Goal: Information Seeking & Learning: Learn about a topic

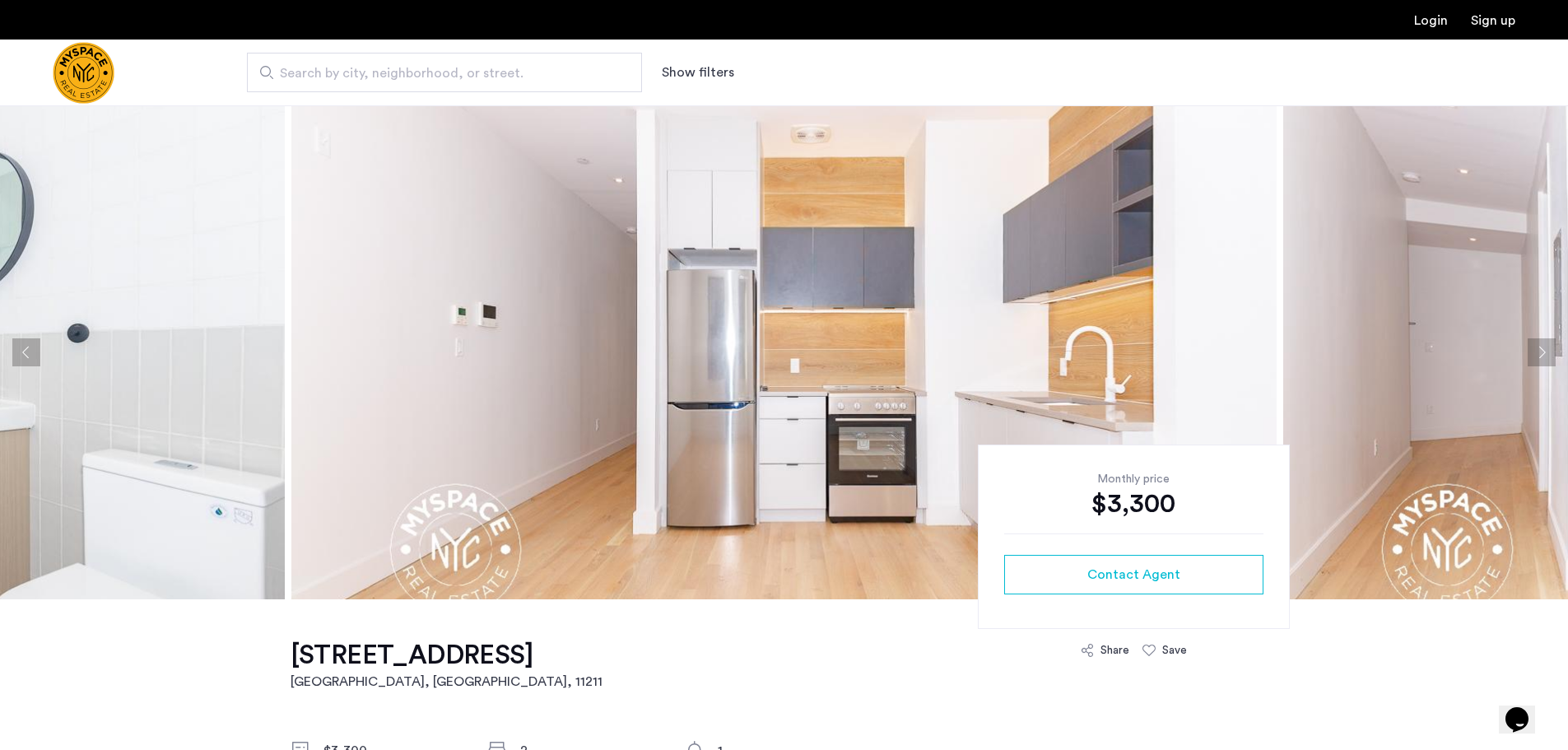
click at [1536, 351] on button "Next apartment" at bounding box center [1542, 352] width 28 height 28
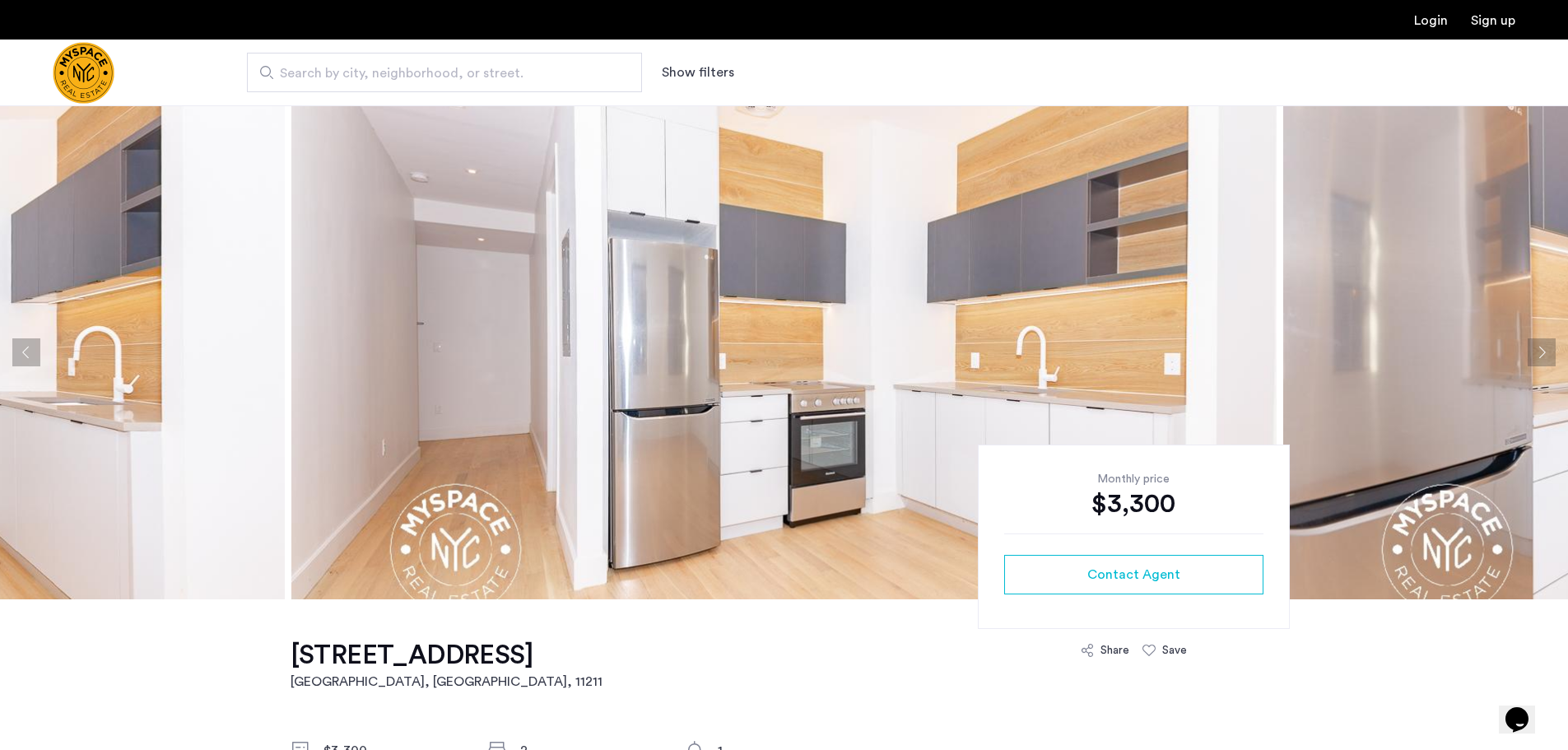
click at [1536, 351] on button "Next apartment" at bounding box center [1542, 352] width 28 height 28
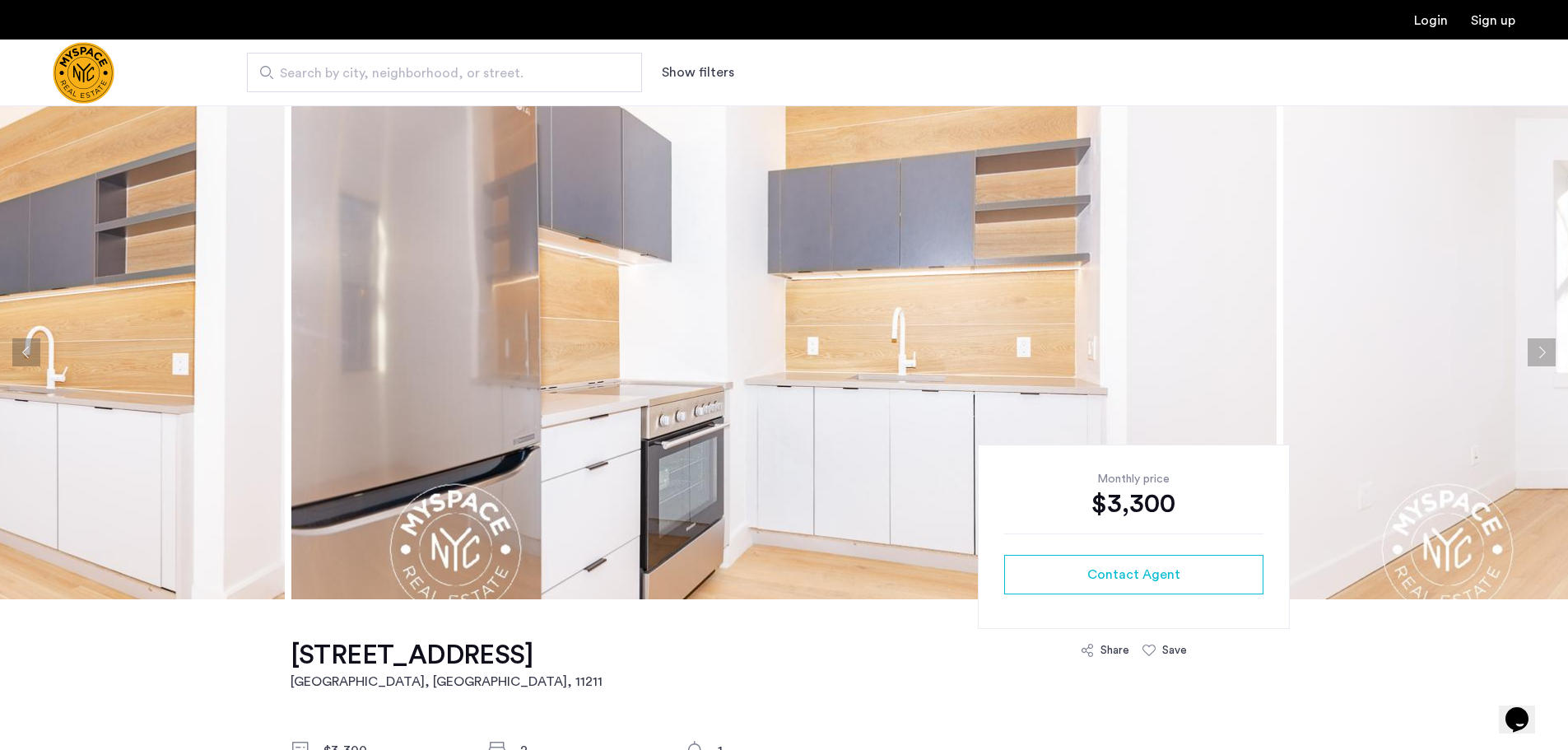
click at [1532, 351] on button "Next apartment" at bounding box center [1542, 352] width 28 height 28
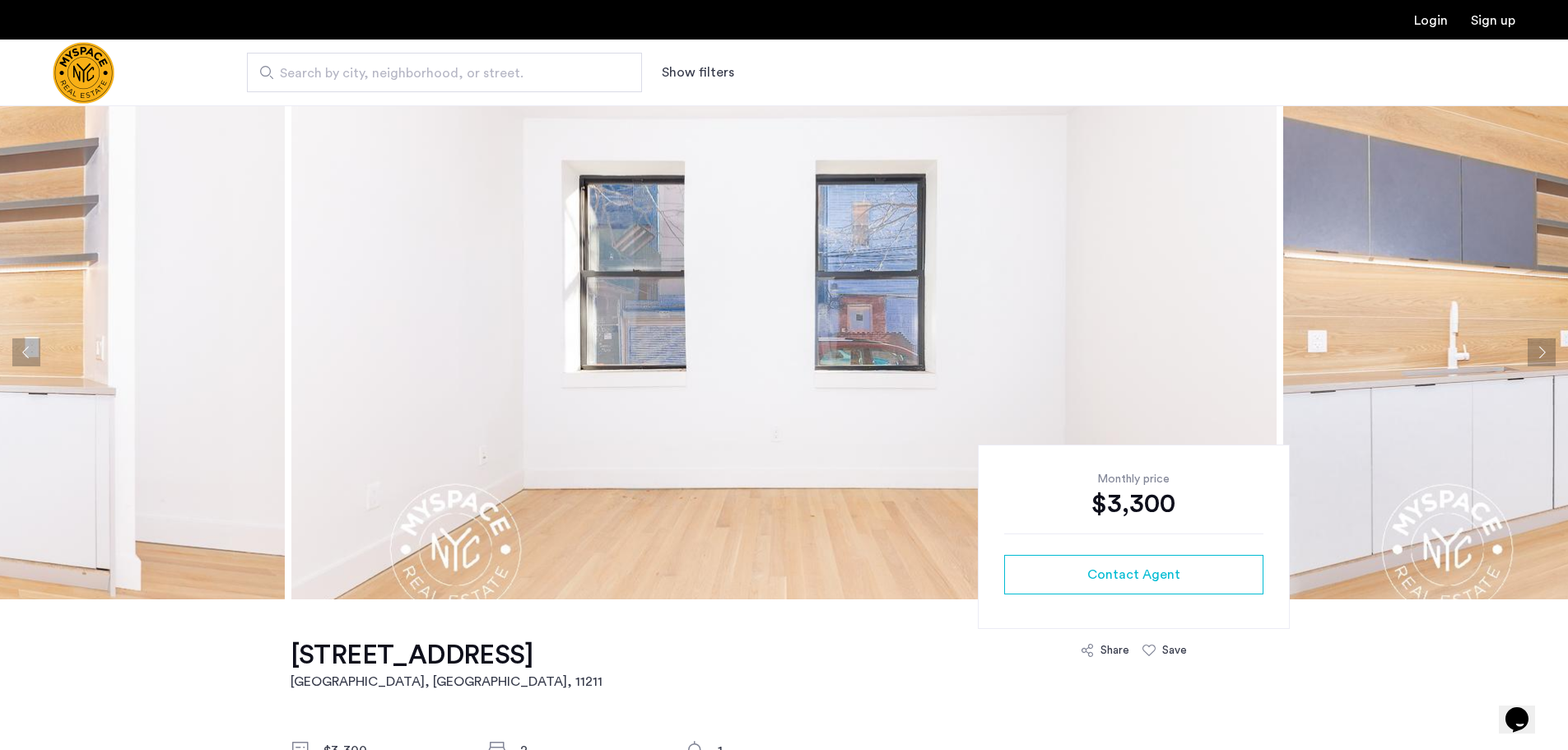
click at [1532, 351] on button "Next apartment" at bounding box center [1542, 352] width 28 height 28
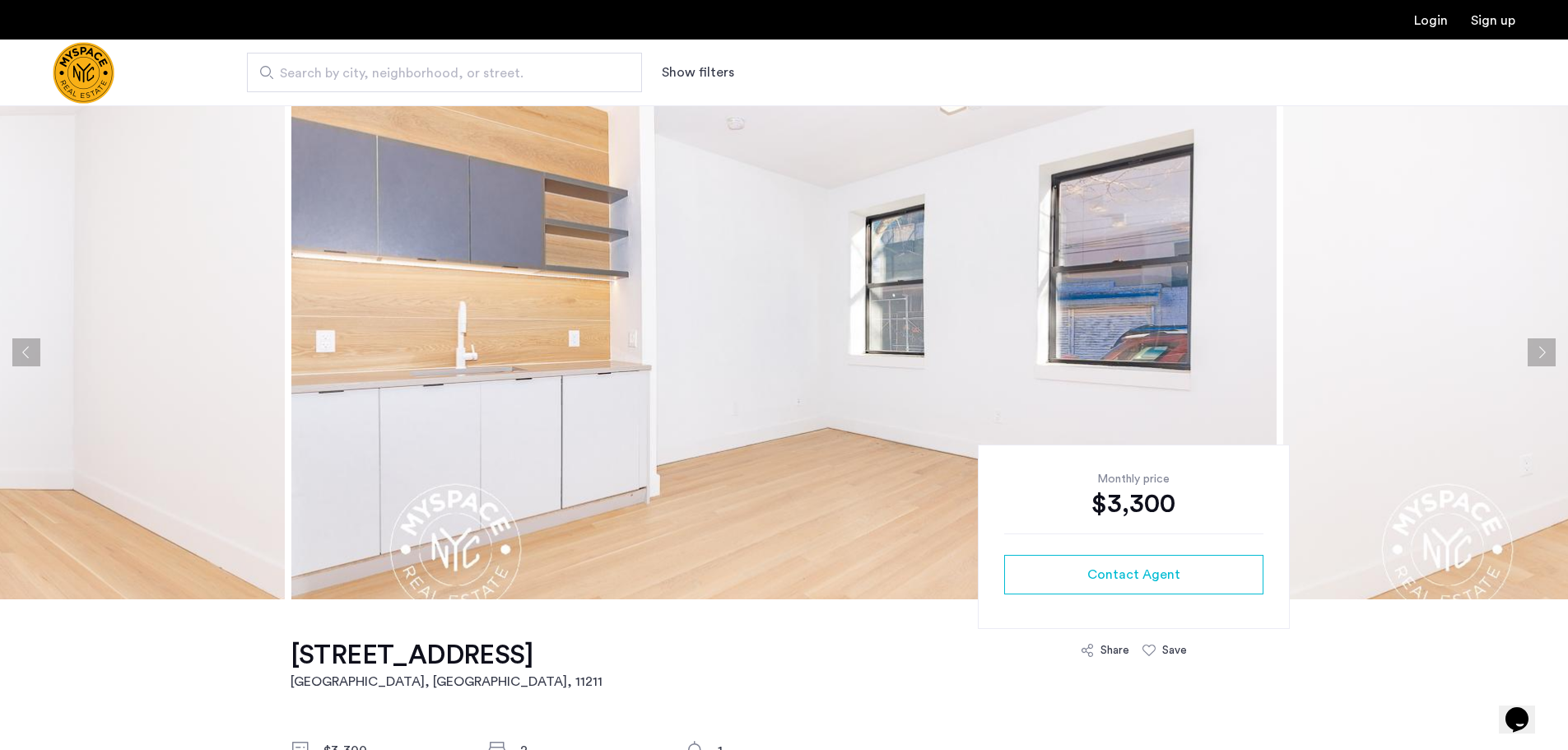
click at [1532, 351] on button "Next apartment" at bounding box center [1542, 352] width 28 height 28
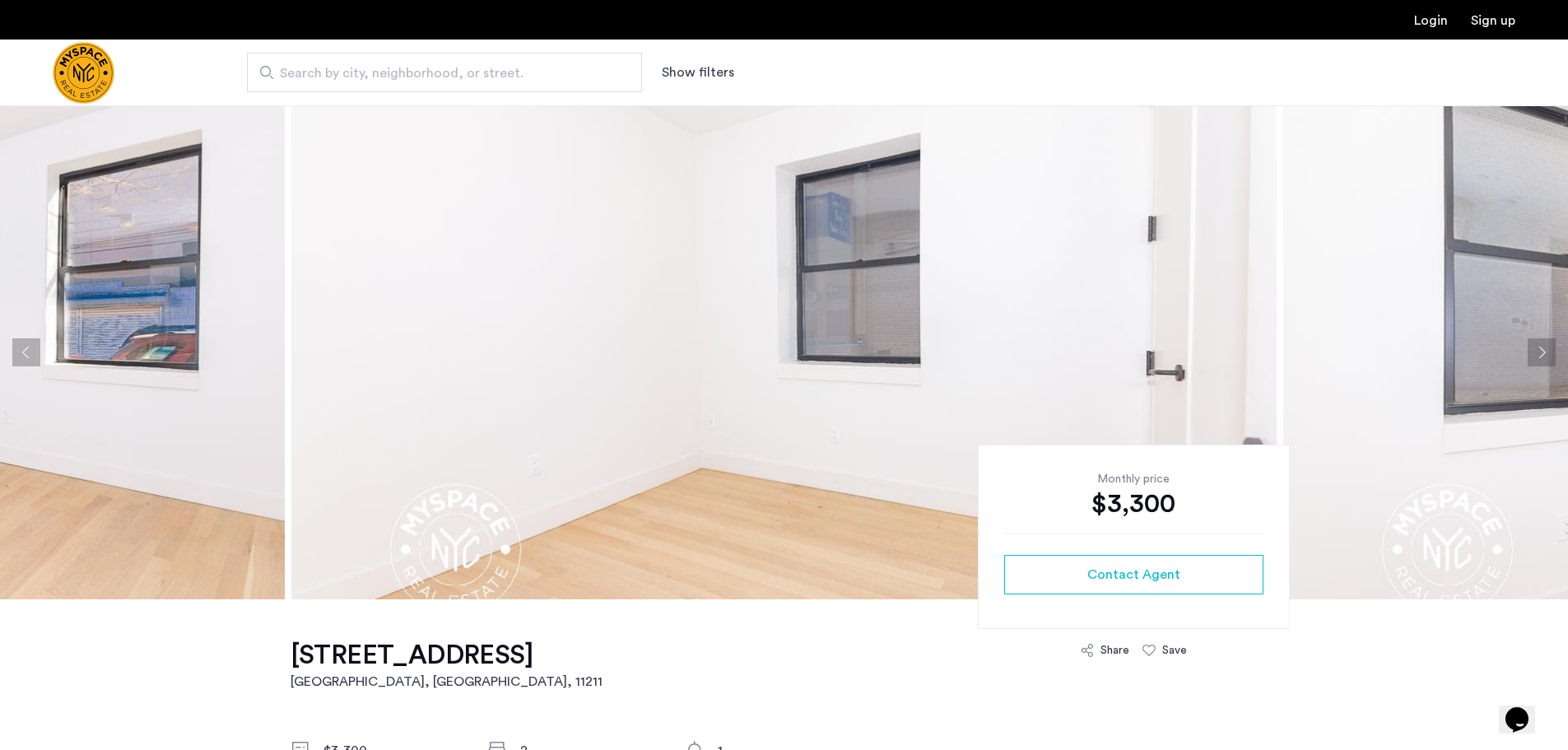
click at [1532, 351] on button "Next apartment" at bounding box center [1542, 352] width 28 height 28
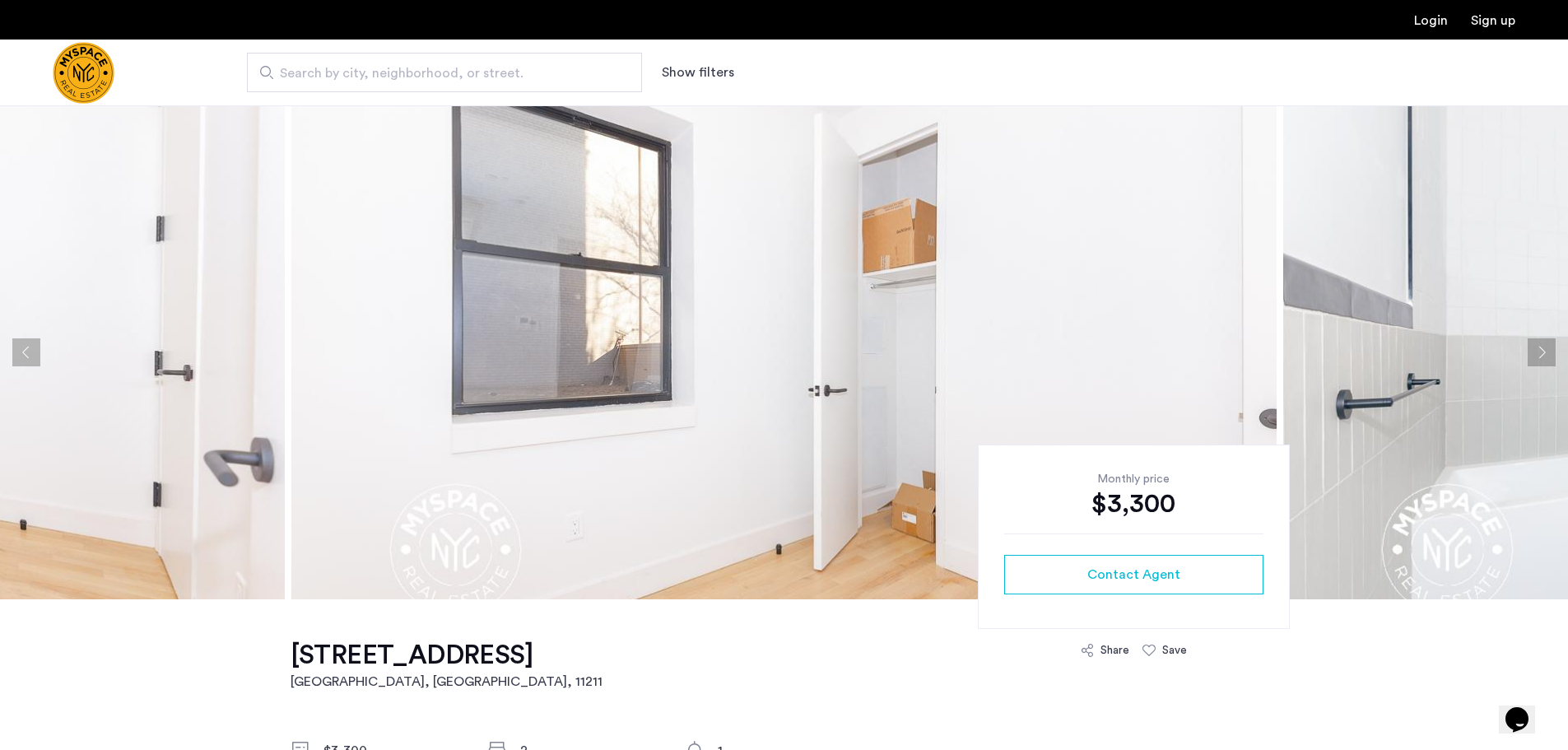
click at [1532, 351] on button "Next apartment" at bounding box center [1542, 352] width 28 height 28
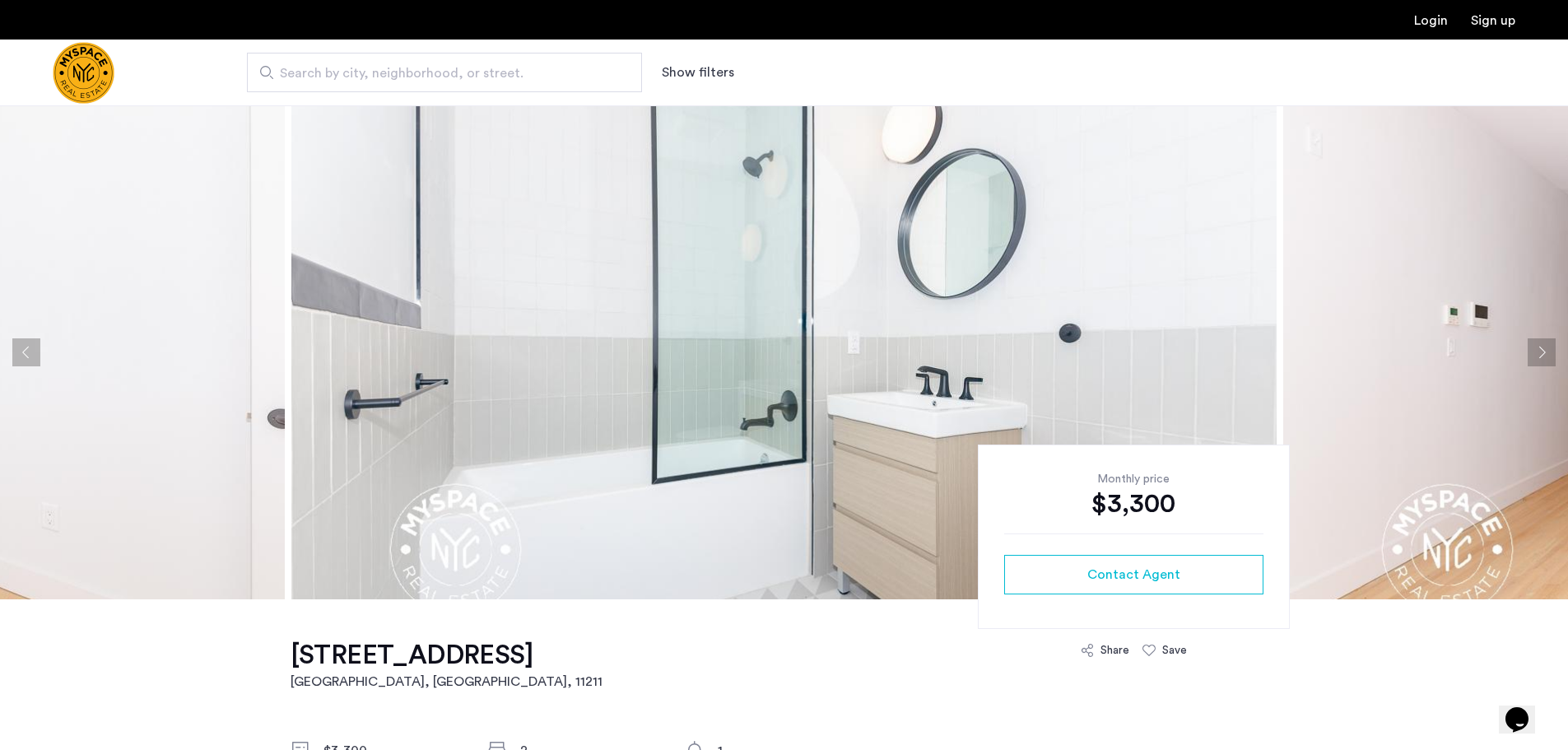
click at [1532, 351] on button "Next apartment" at bounding box center [1542, 352] width 28 height 28
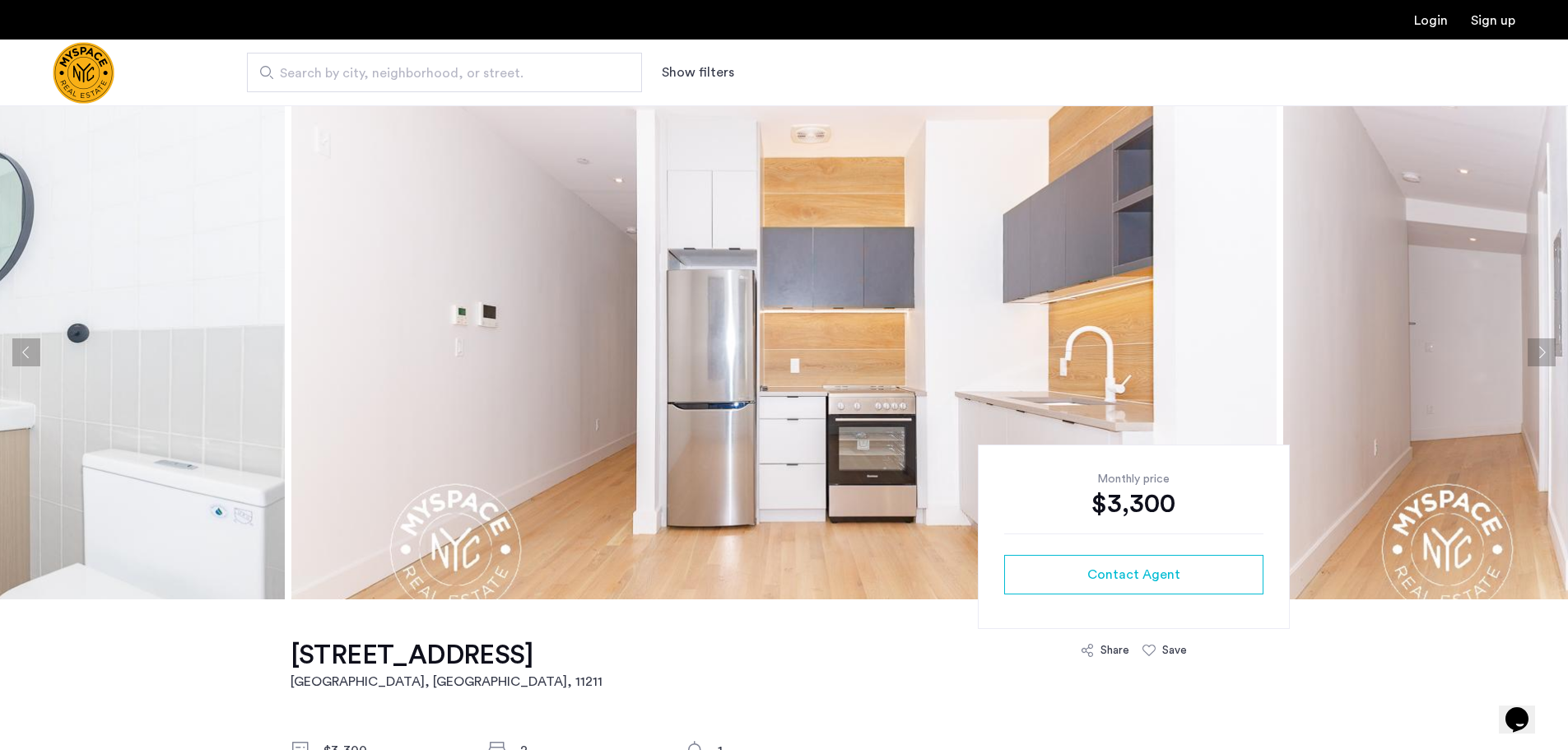
click at [1532, 351] on button "Next apartment" at bounding box center [1542, 352] width 28 height 28
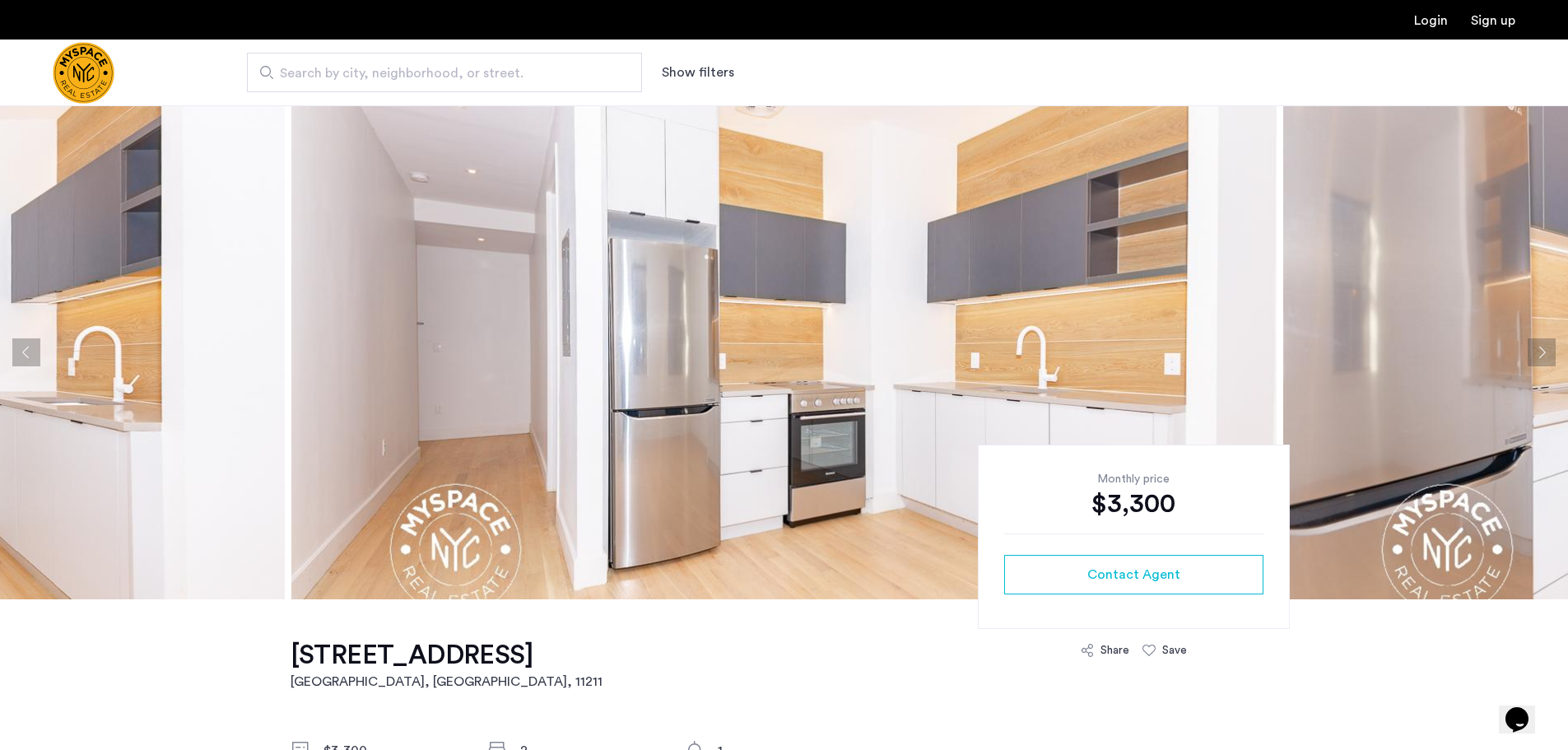
click at [1532, 351] on button "Next apartment" at bounding box center [1542, 352] width 28 height 28
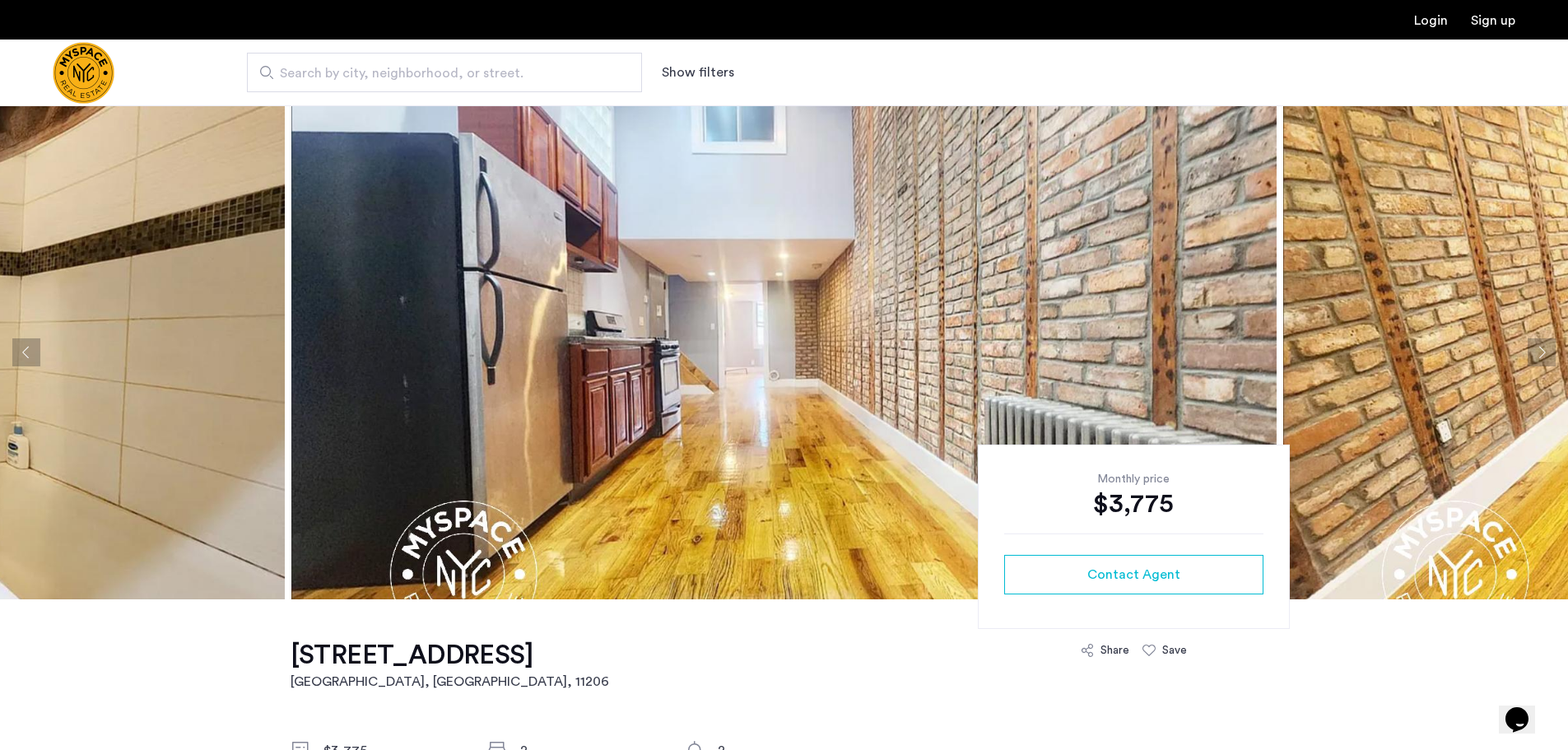
click at [1535, 354] on button "Next apartment" at bounding box center [1542, 352] width 28 height 28
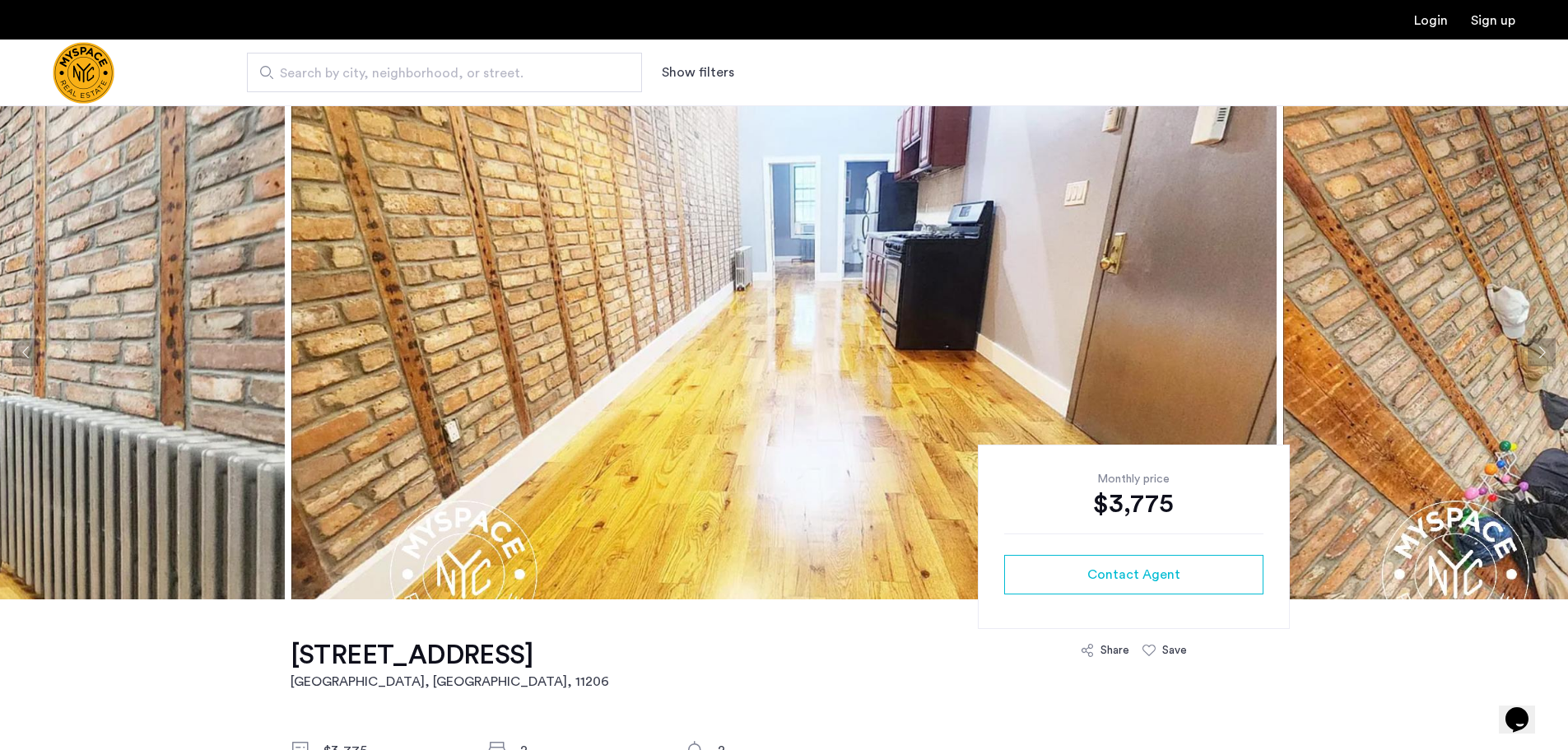
click at [1540, 348] on button "Next apartment" at bounding box center [1542, 352] width 28 height 28
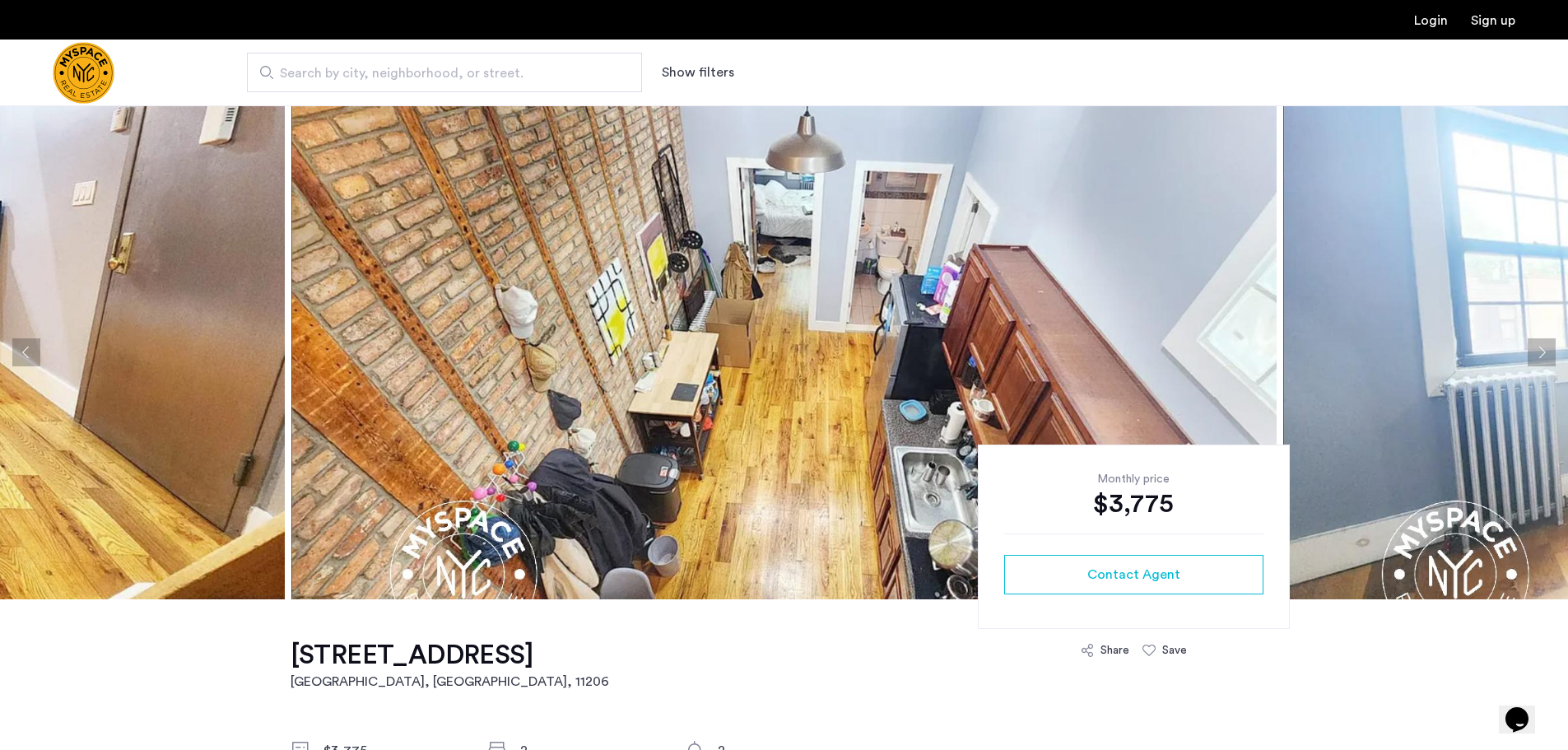
click at [1540, 348] on button "Next apartment" at bounding box center [1542, 352] width 28 height 28
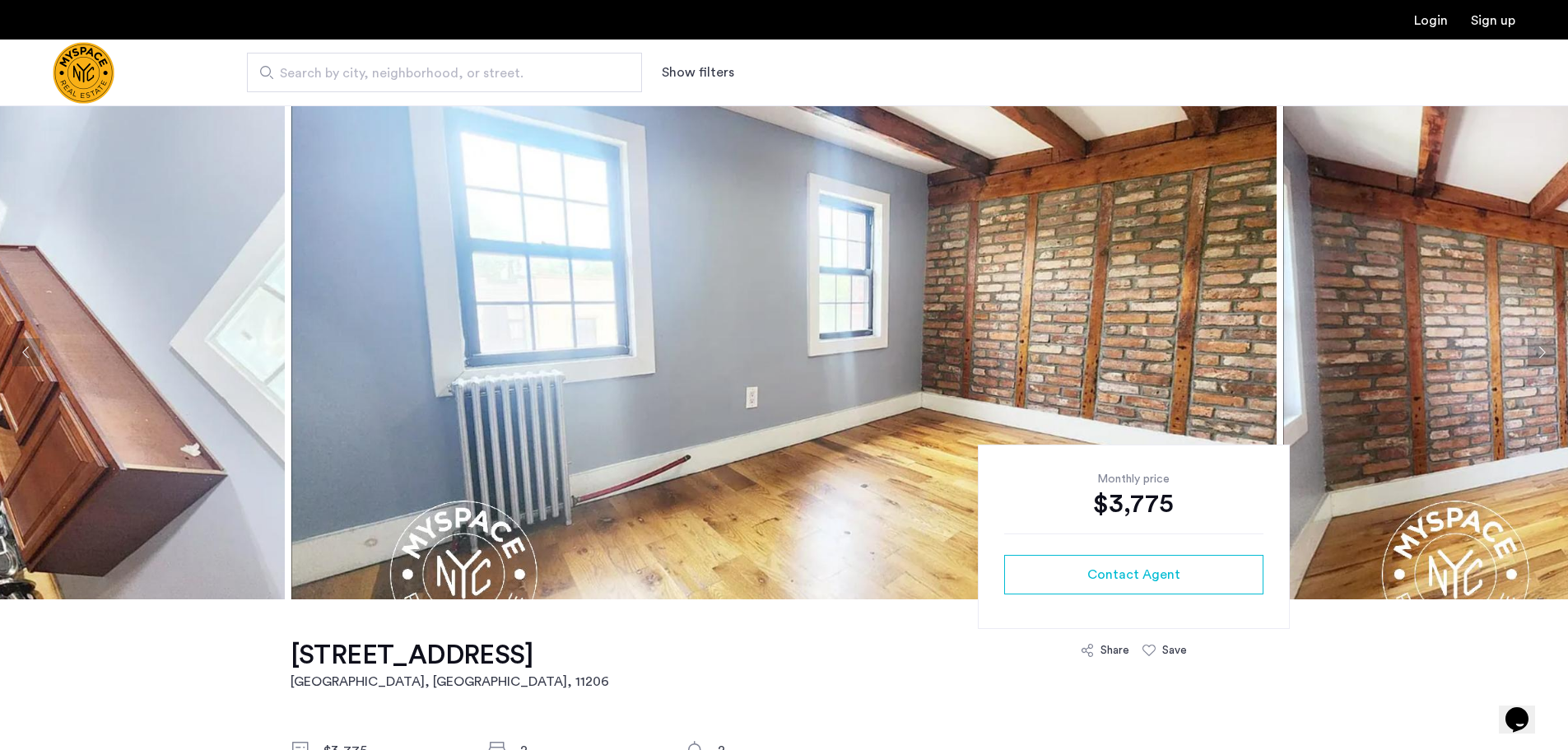
click at [1539, 349] on button "Next apartment" at bounding box center [1542, 352] width 28 height 28
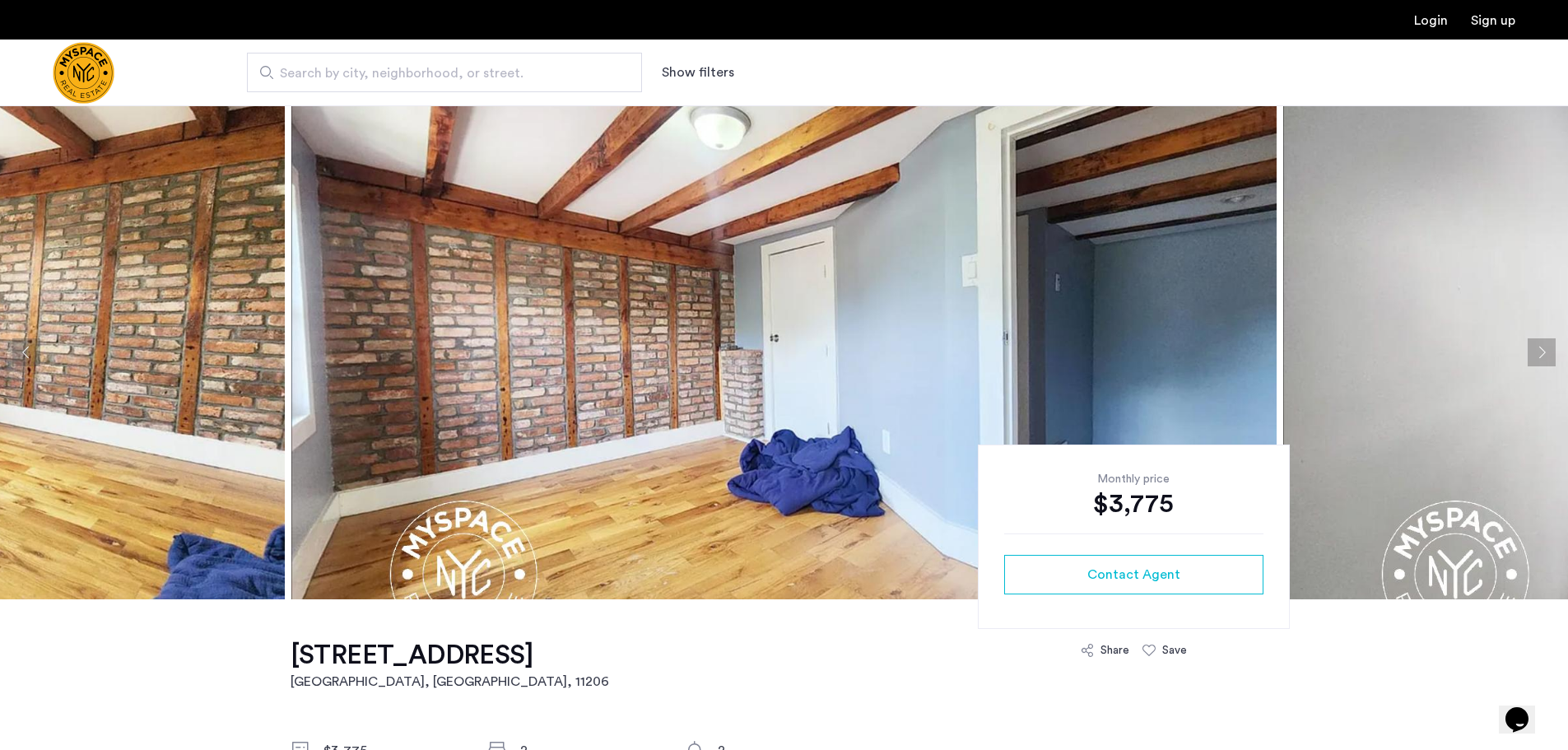
click at [1539, 349] on button "Next apartment" at bounding box center [1542, 352] width 28 height 28
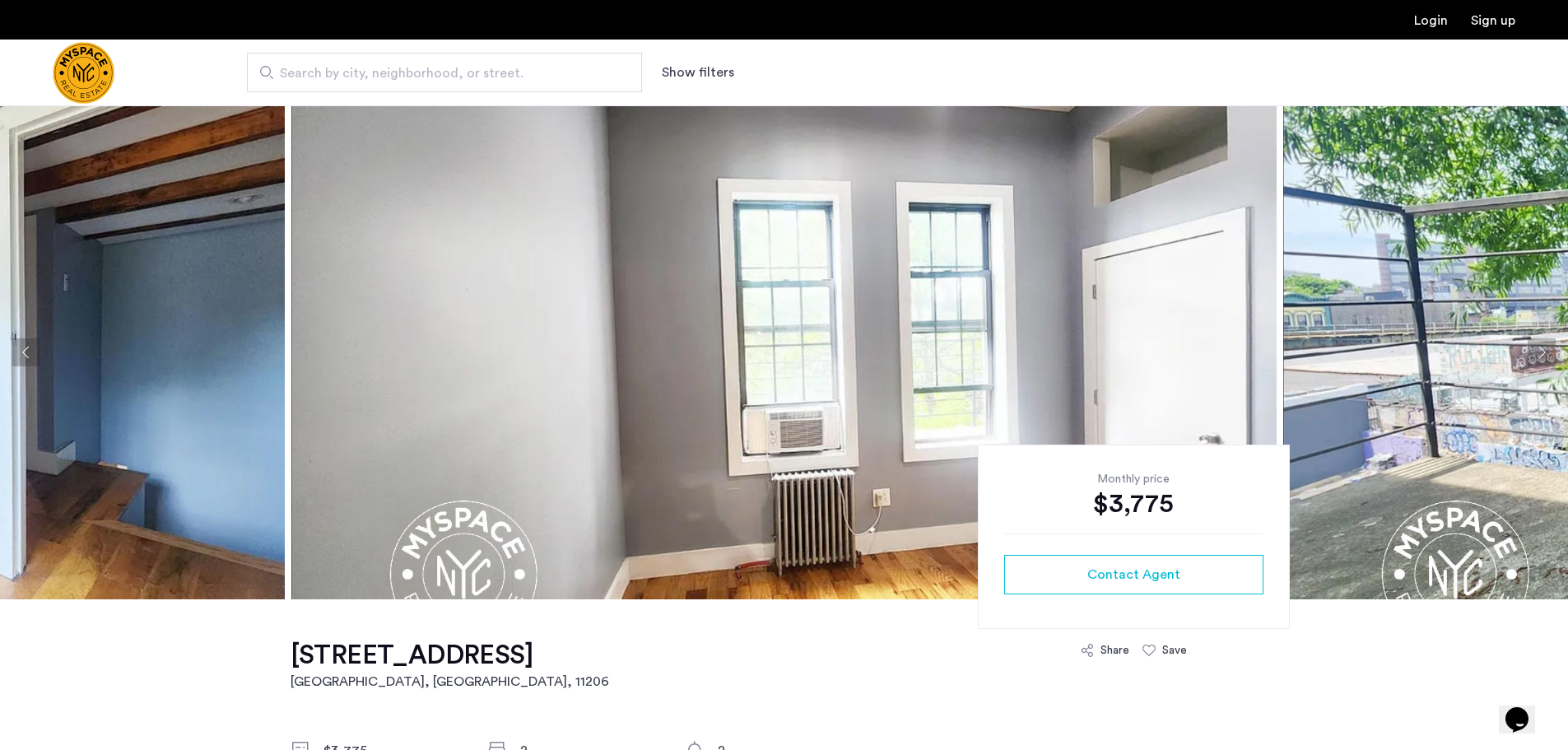
click at [1531, 356] on button "Next apartment" at bounding box center [1542, 352] width 28 height 28
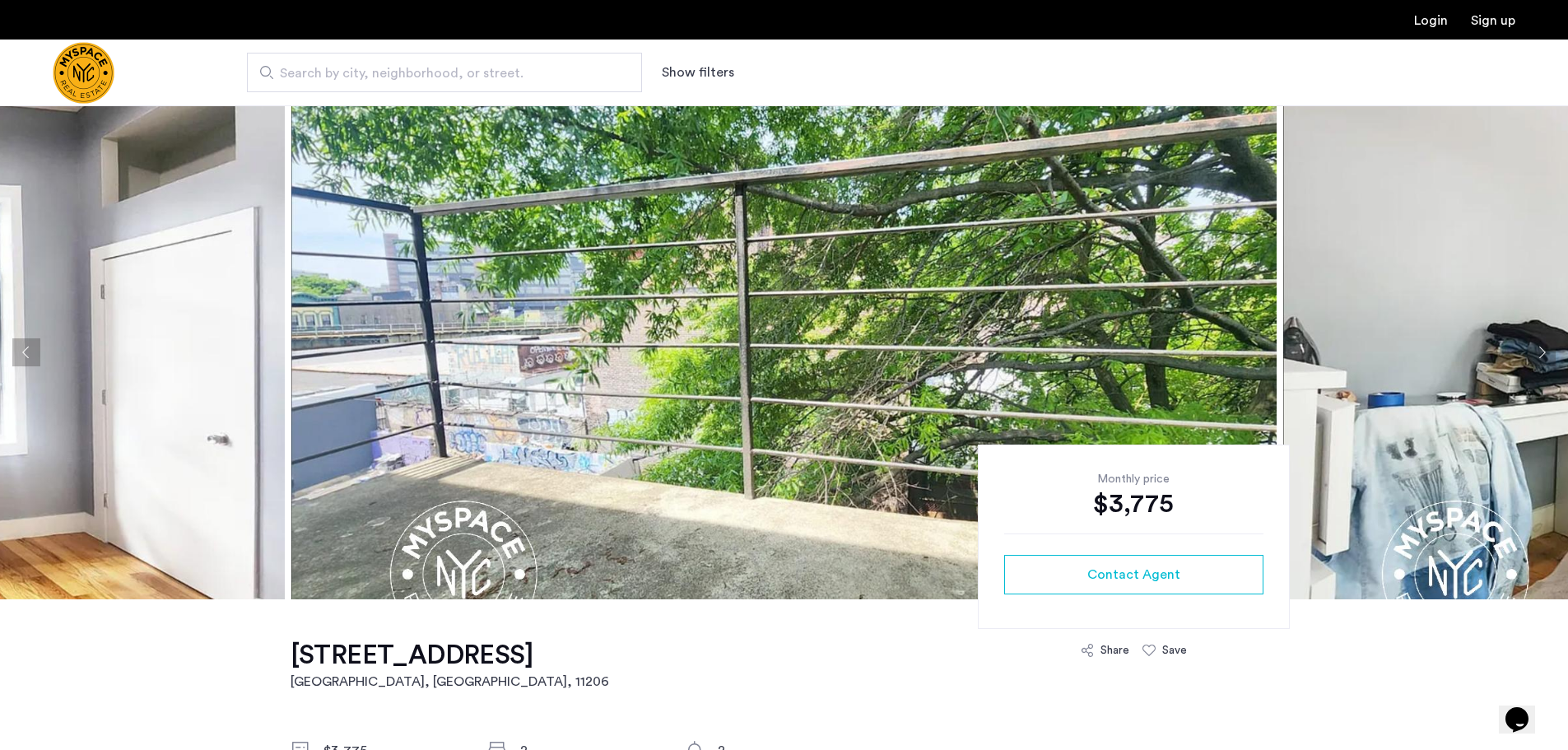
click at [1531, 356] on button "Next apartment" at bounding box center [1542, 352] width 28 height 28
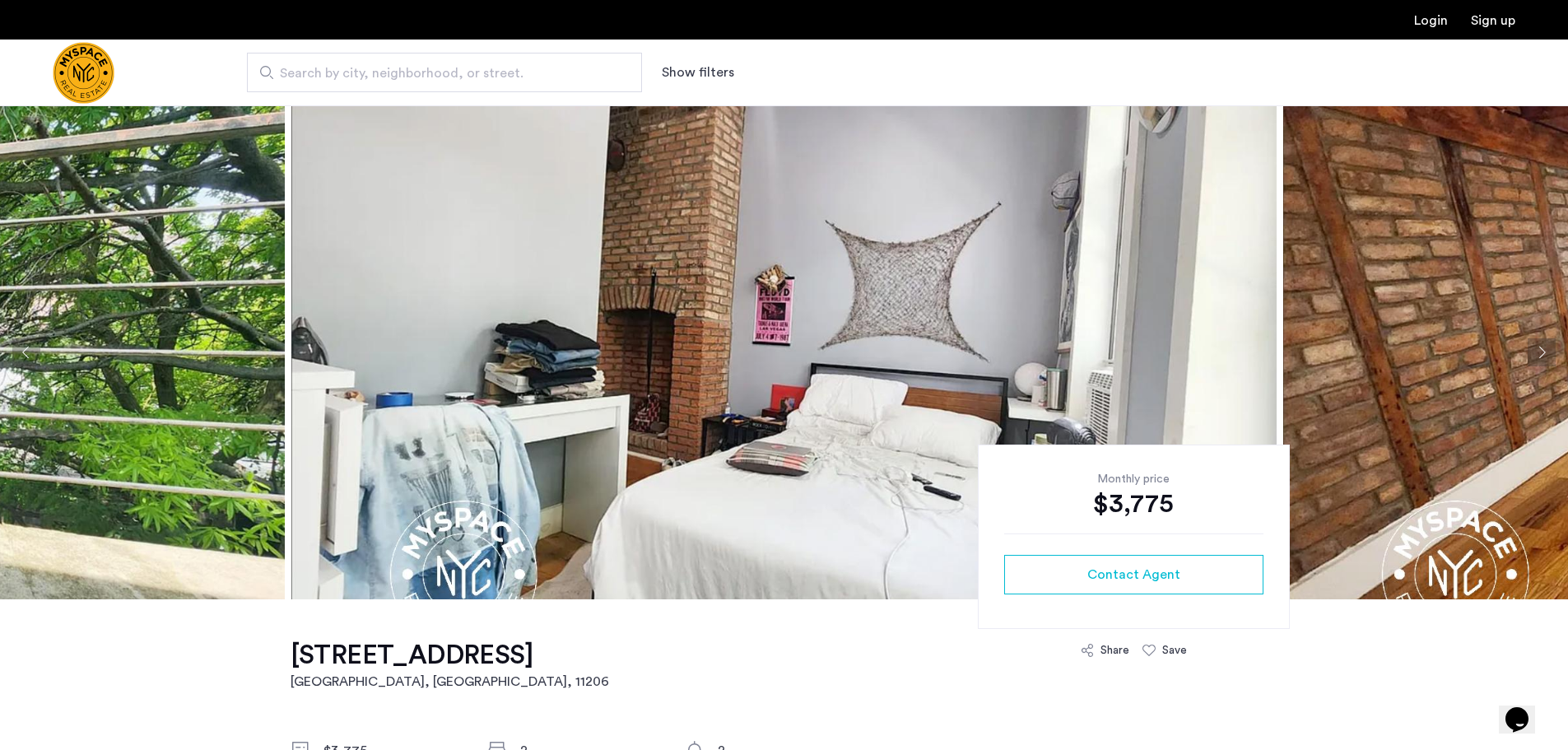
click at [1531, 356] on button "Next apartment" at bounding box center [1542, 352] width 28 height 28
click at [1539, 351] on button "Next apartment" at bounding box center [1542, 352] width 28 height 28
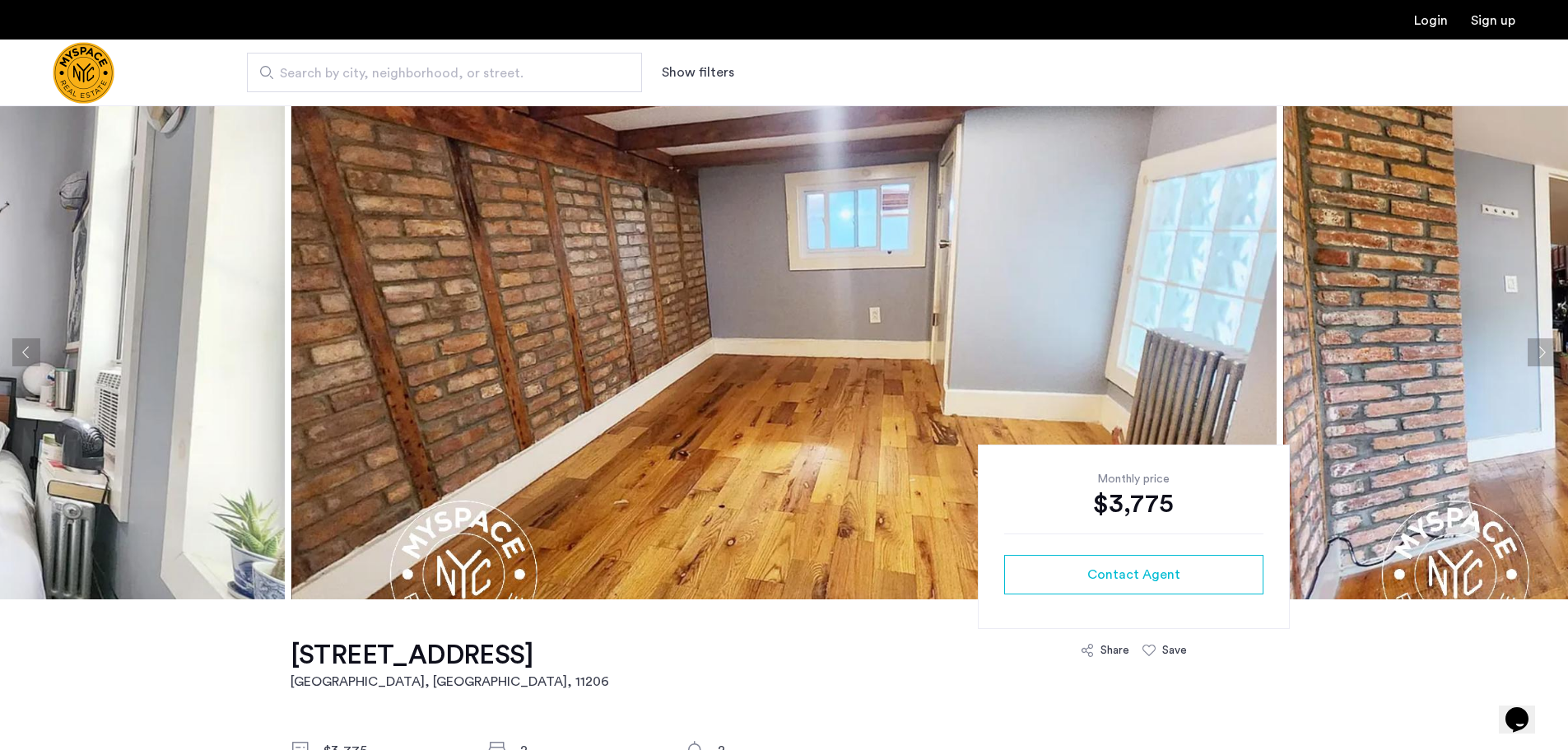
click at [1539, 351] on button "Next apartment" at bounding box center [1542, 352] width 28 height 28
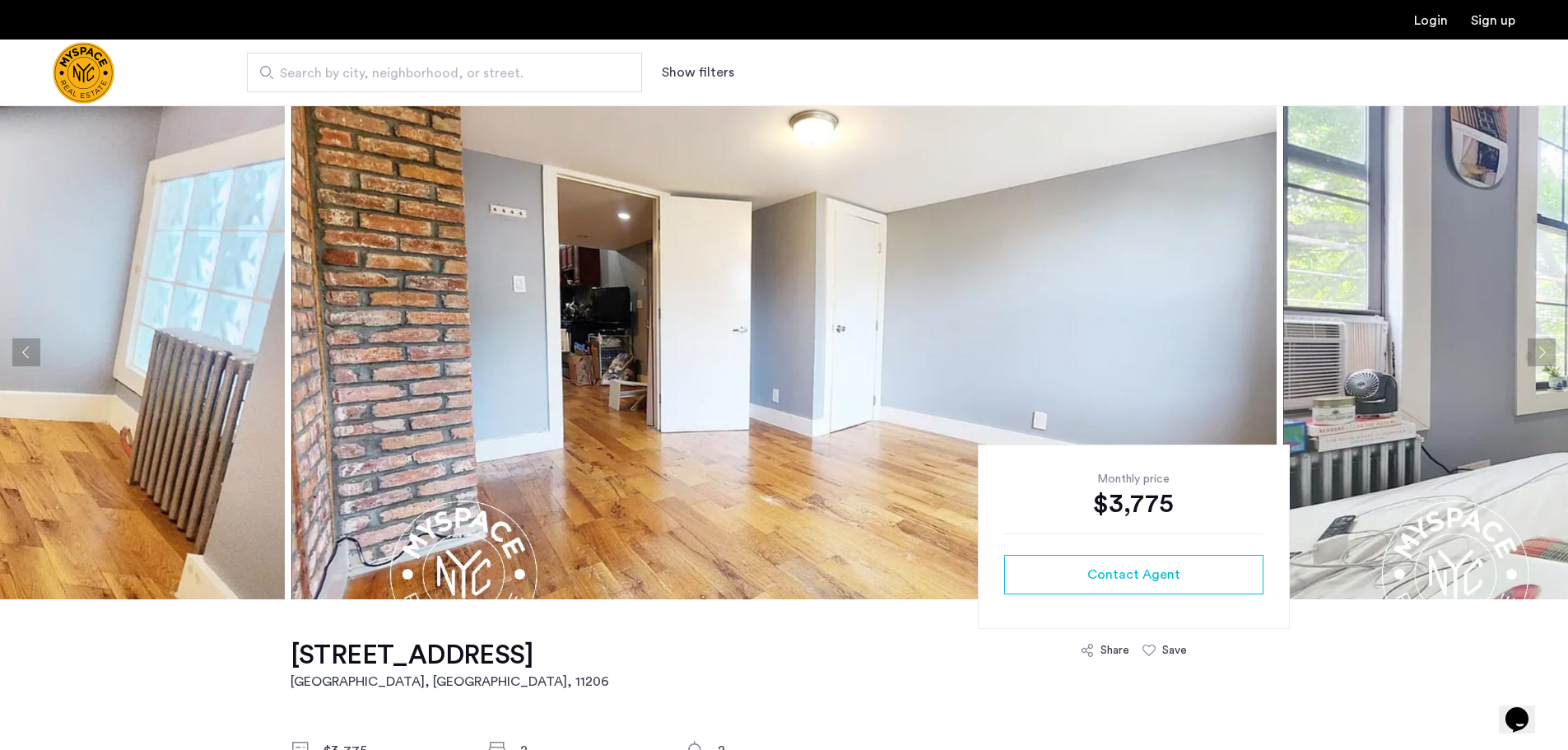
click at [1539, 351] on button "Next apartment" at bounding box center [1542, 352] width 28 height 28
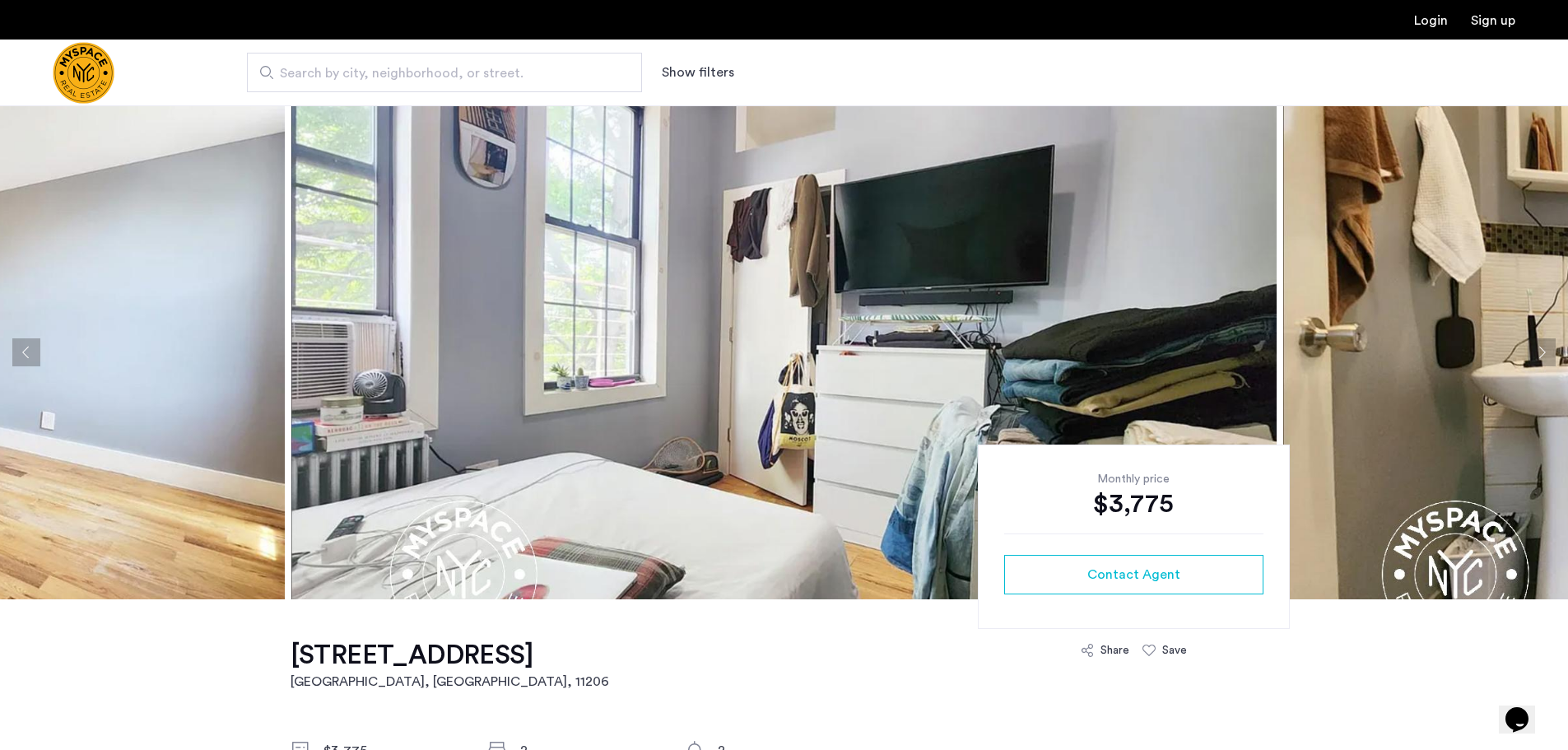
click at [1539, 351] on button "Next apartment" at bounding box center [1542, 352] width 28 height 28
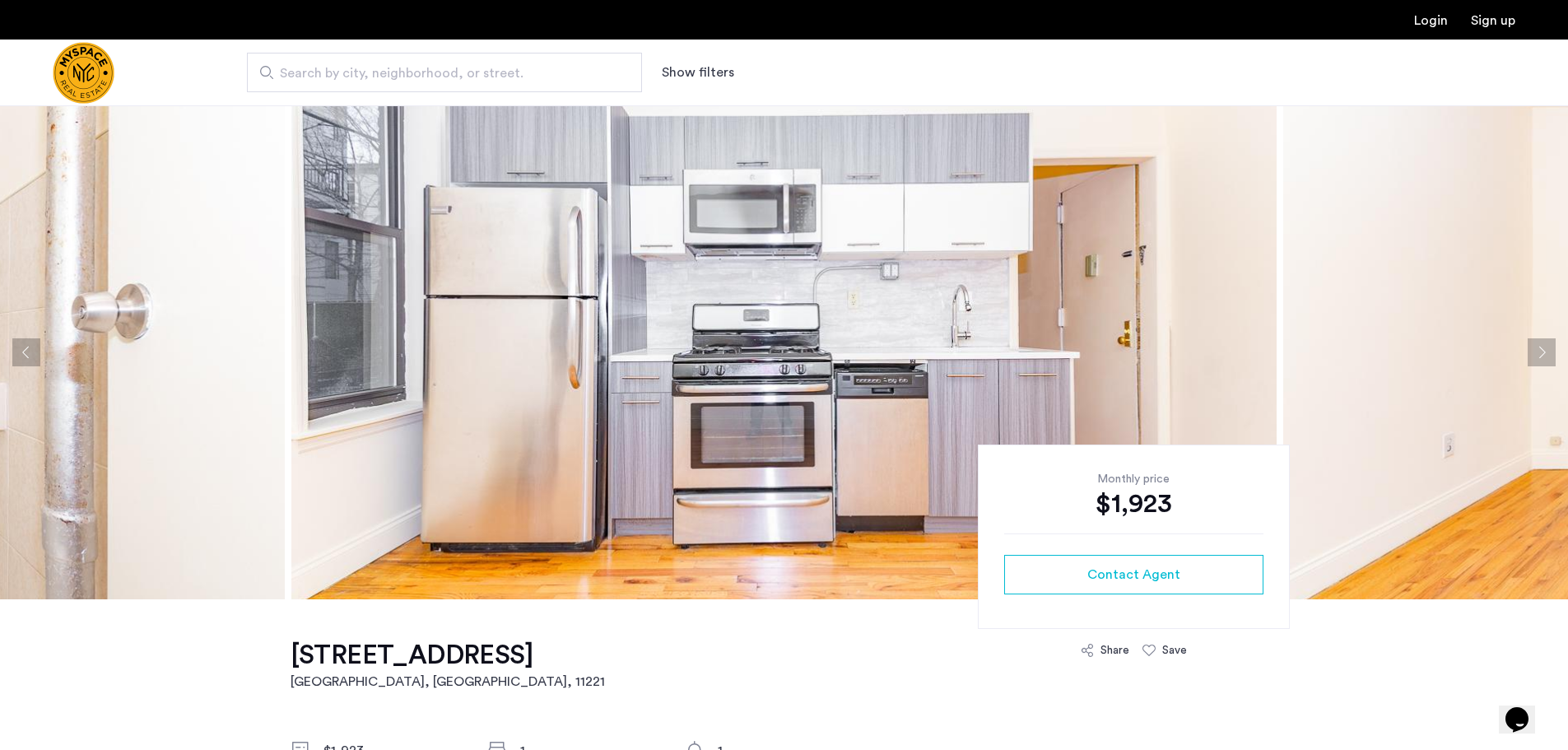
click at [1548, 356] on button "Next apartment" at bounding box center [1542, 352] width 28 height 28
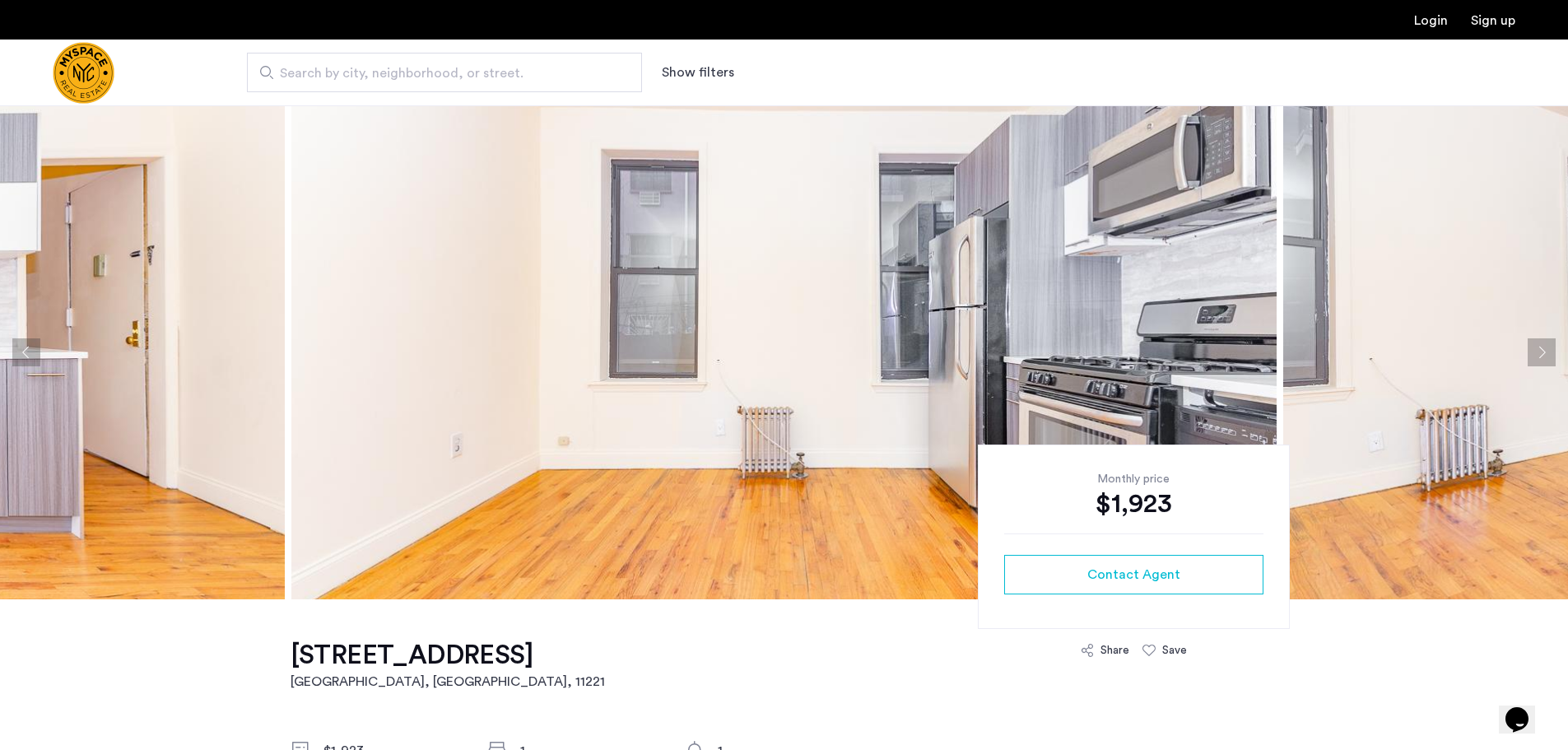
click at [1540, 352] on button "Next apartment" at bounding box center [1542, 352] width 28 height 28
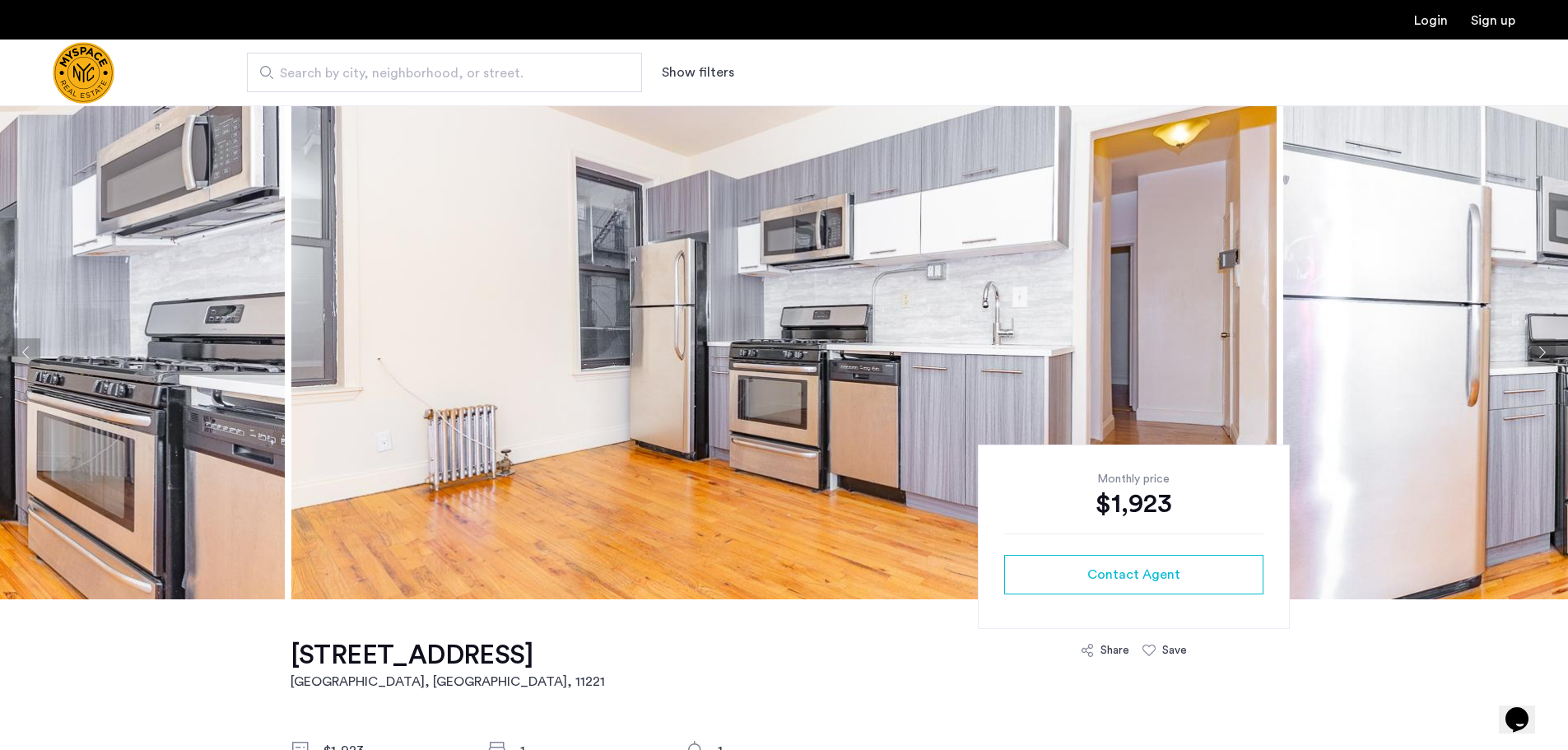
click at [1540, 352] on button "Next apartment" at bounding box center [1542, 352] width 28 height 28
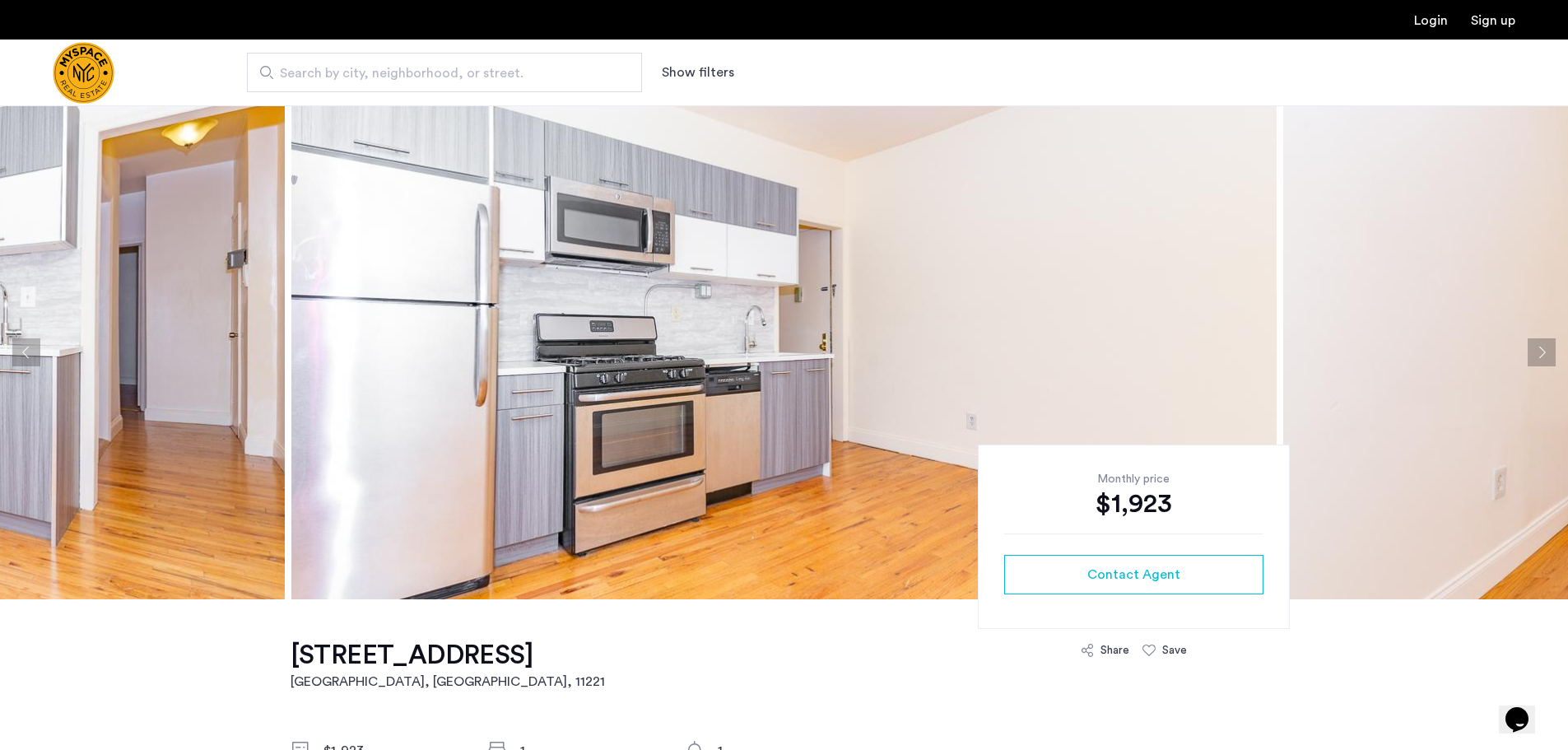
click at [1540, 352] on button "Next apartment" at bounding box center [1542, 352] width 28 height 28
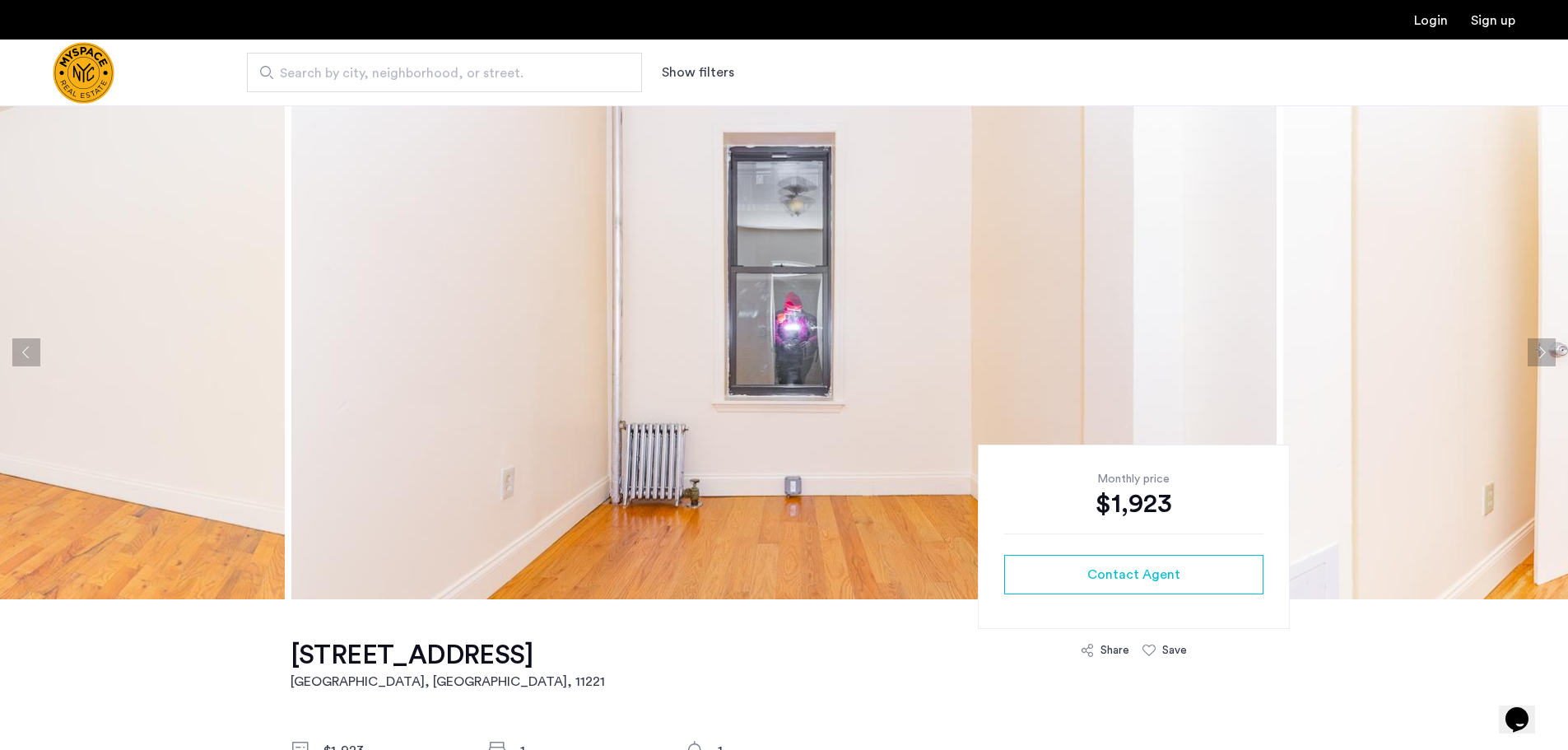
click at [1540, 352] on button "Next apartment" at bounding box center [1542, 352] width 28 height 28
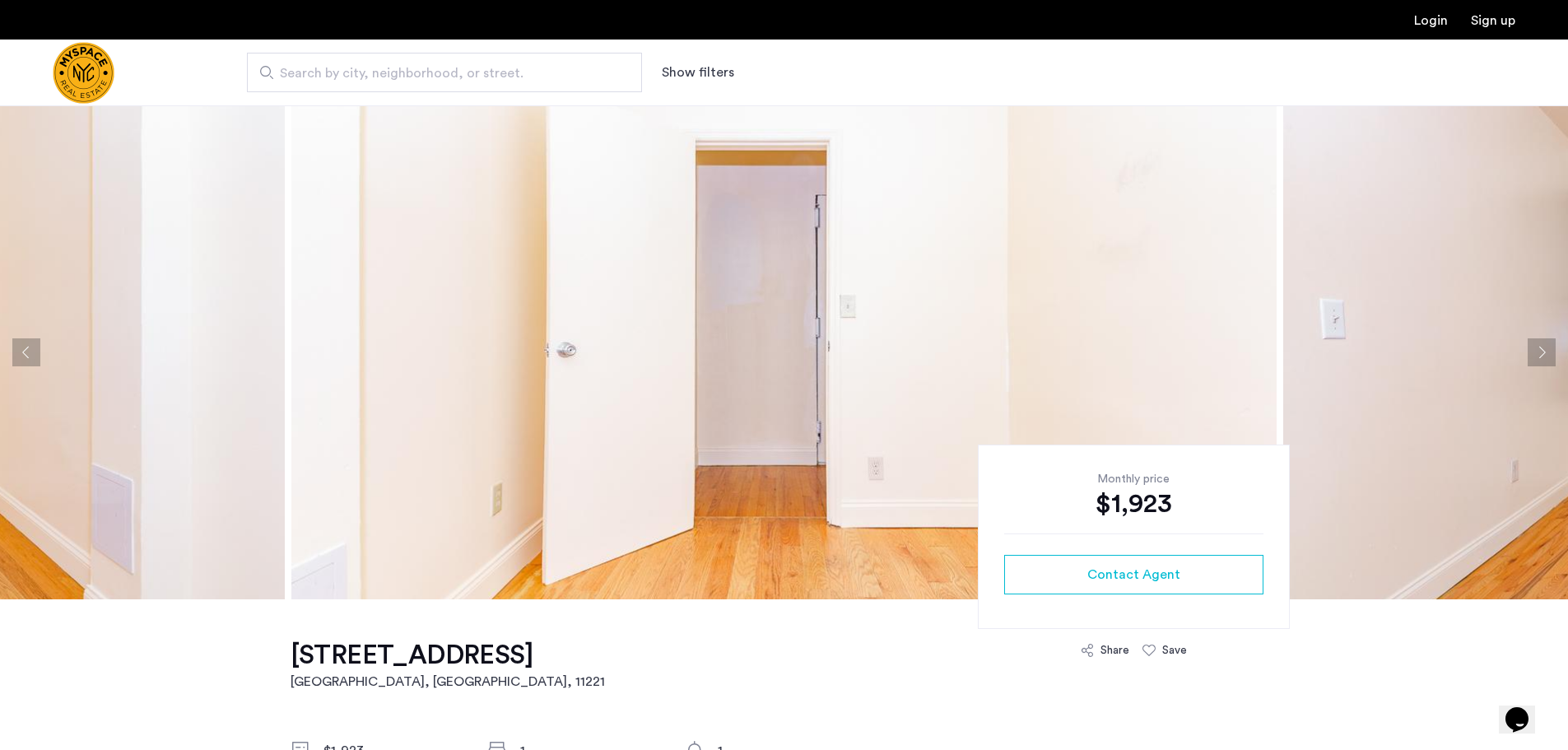
click at [1540, 352] on button "Next apartment" at bounding box center [1542, 352] width 28 height 28
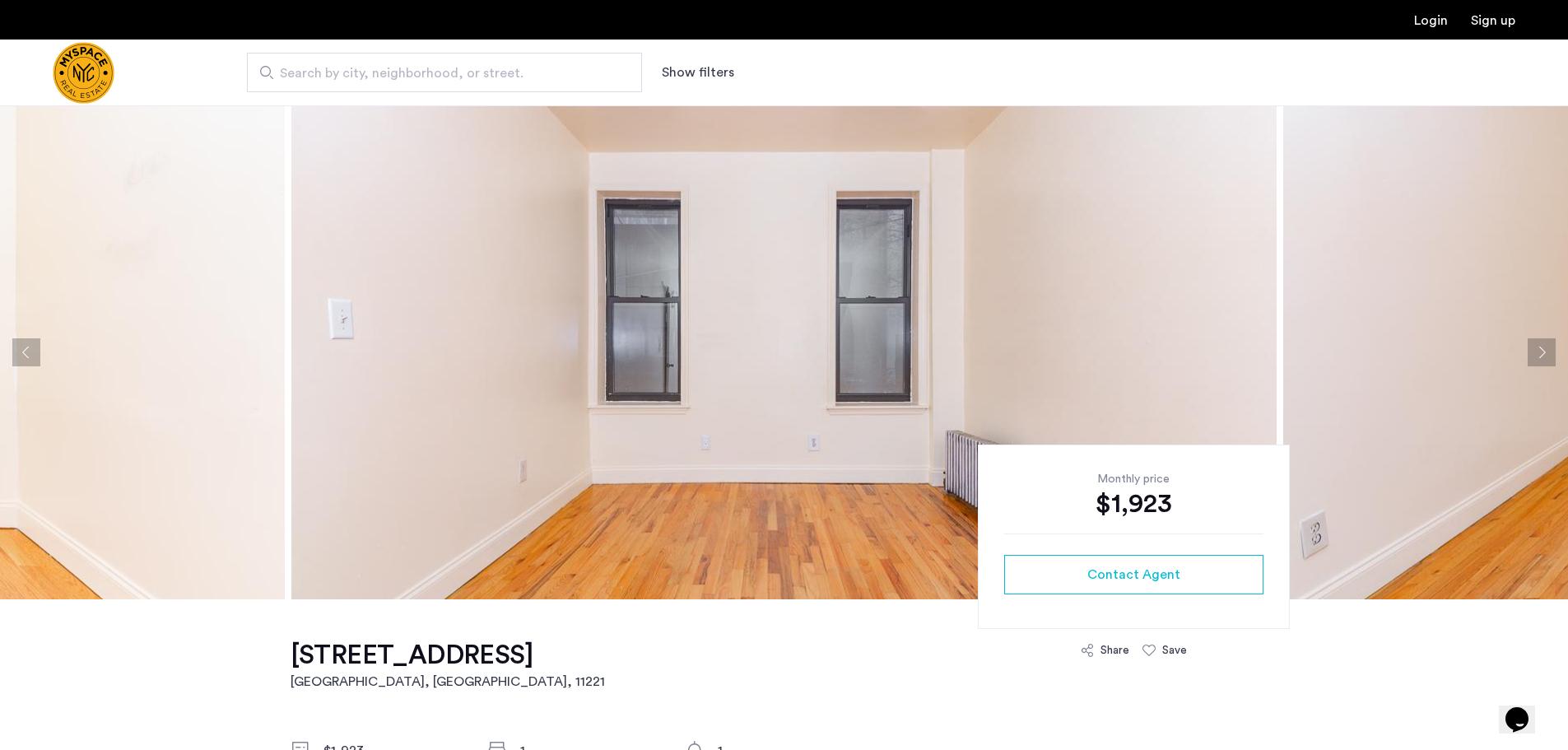
click at [1540, 352] on button "Next apartment" at bounding box center [1542, 352] width 28 height 28
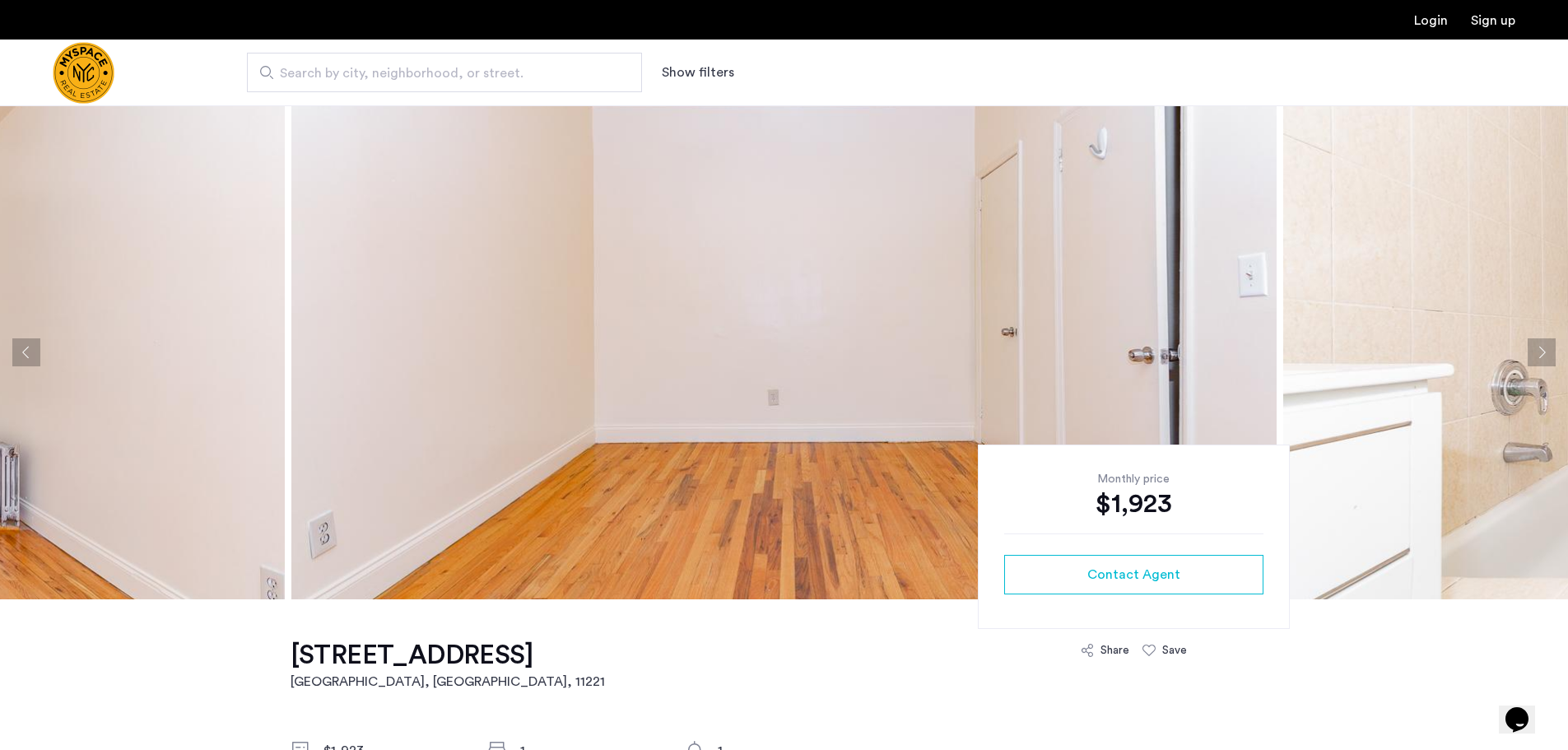
click at [1540, 352] on button "Next apartment" at bounding box center [1542, 352] width 28 height 28
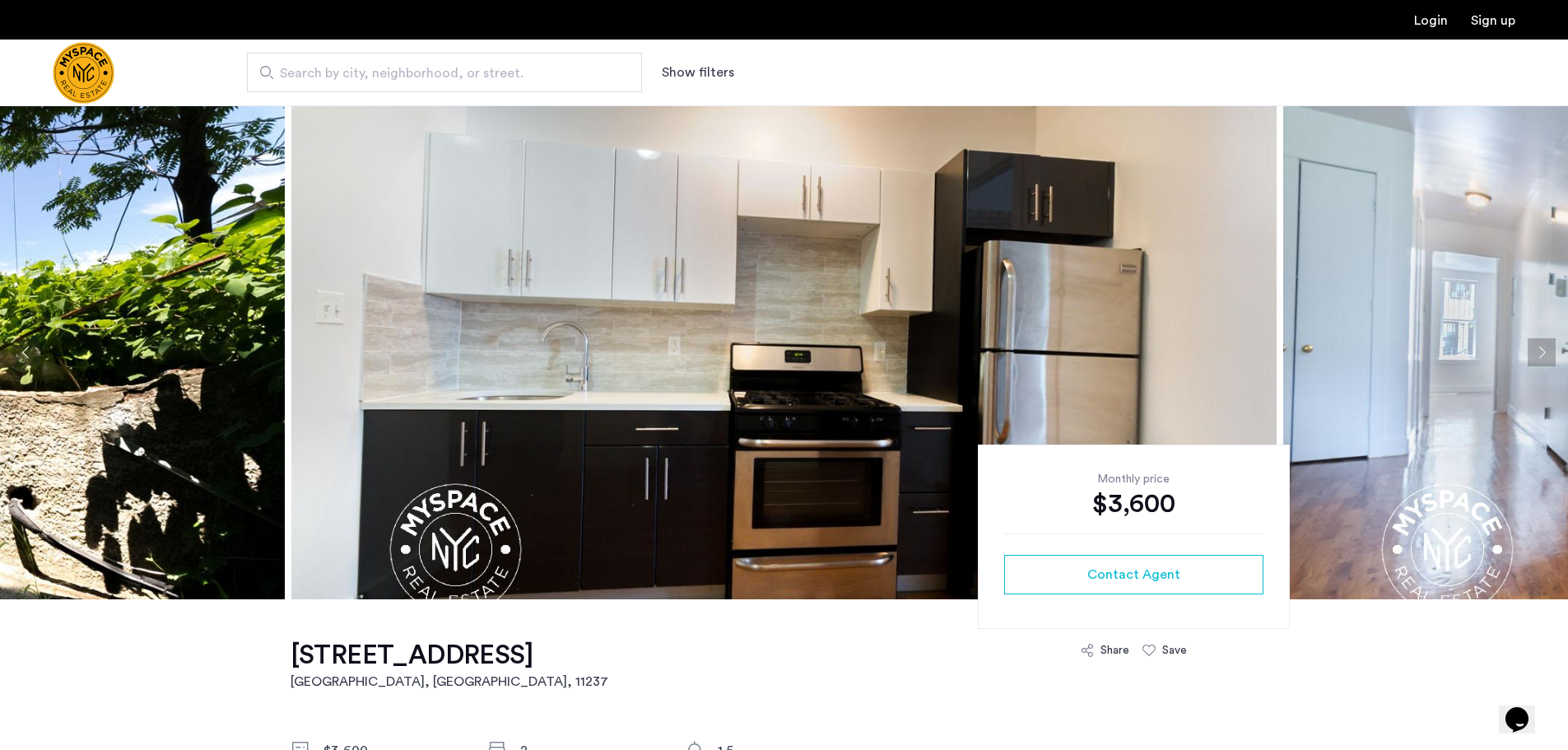
click at [1546, 353] on button "Next apartment" at bounding box center [1542, 352] width 28 height 28
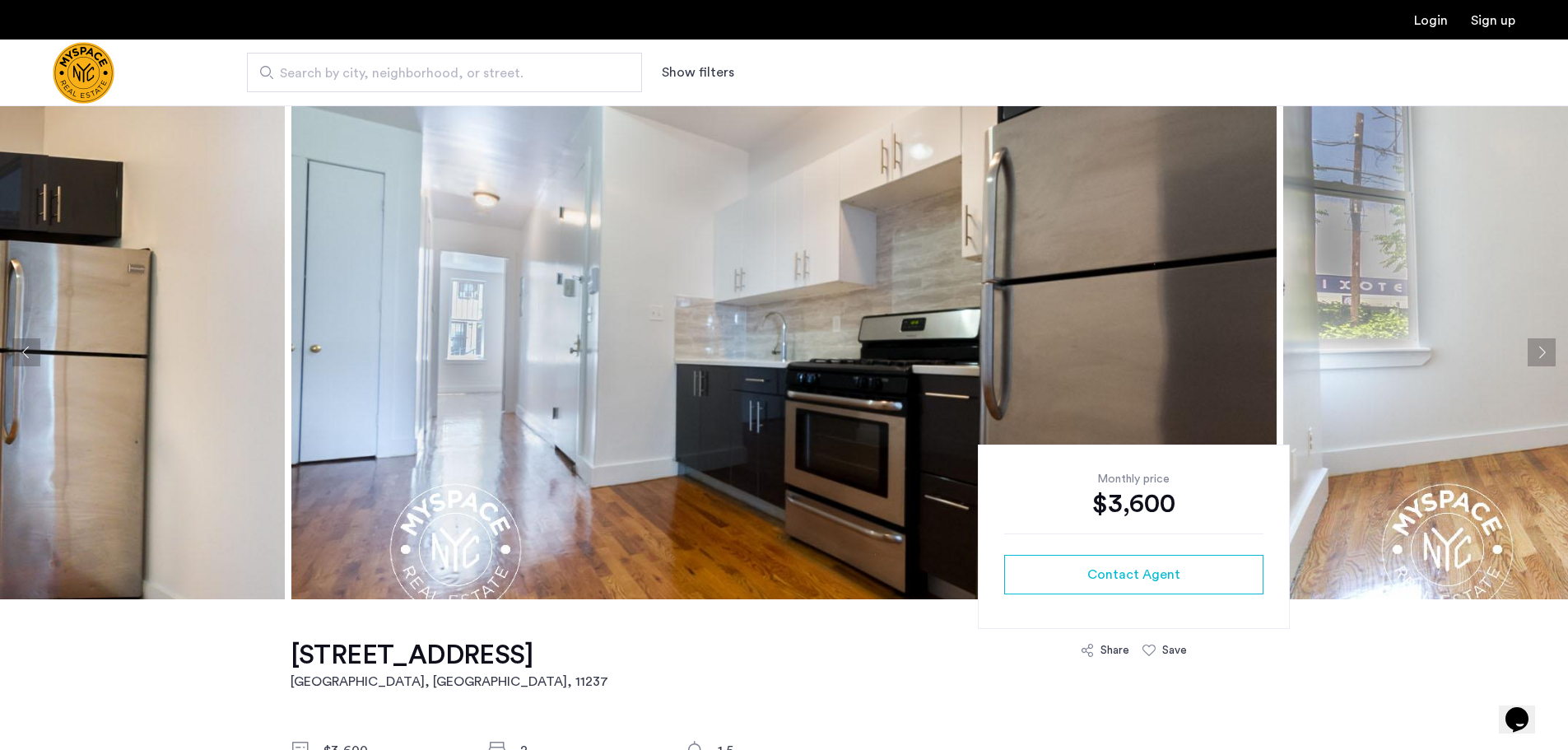
click at [1546, 353] on button "Next apartment" at bounding box center [1542, 352] width 28 height 28
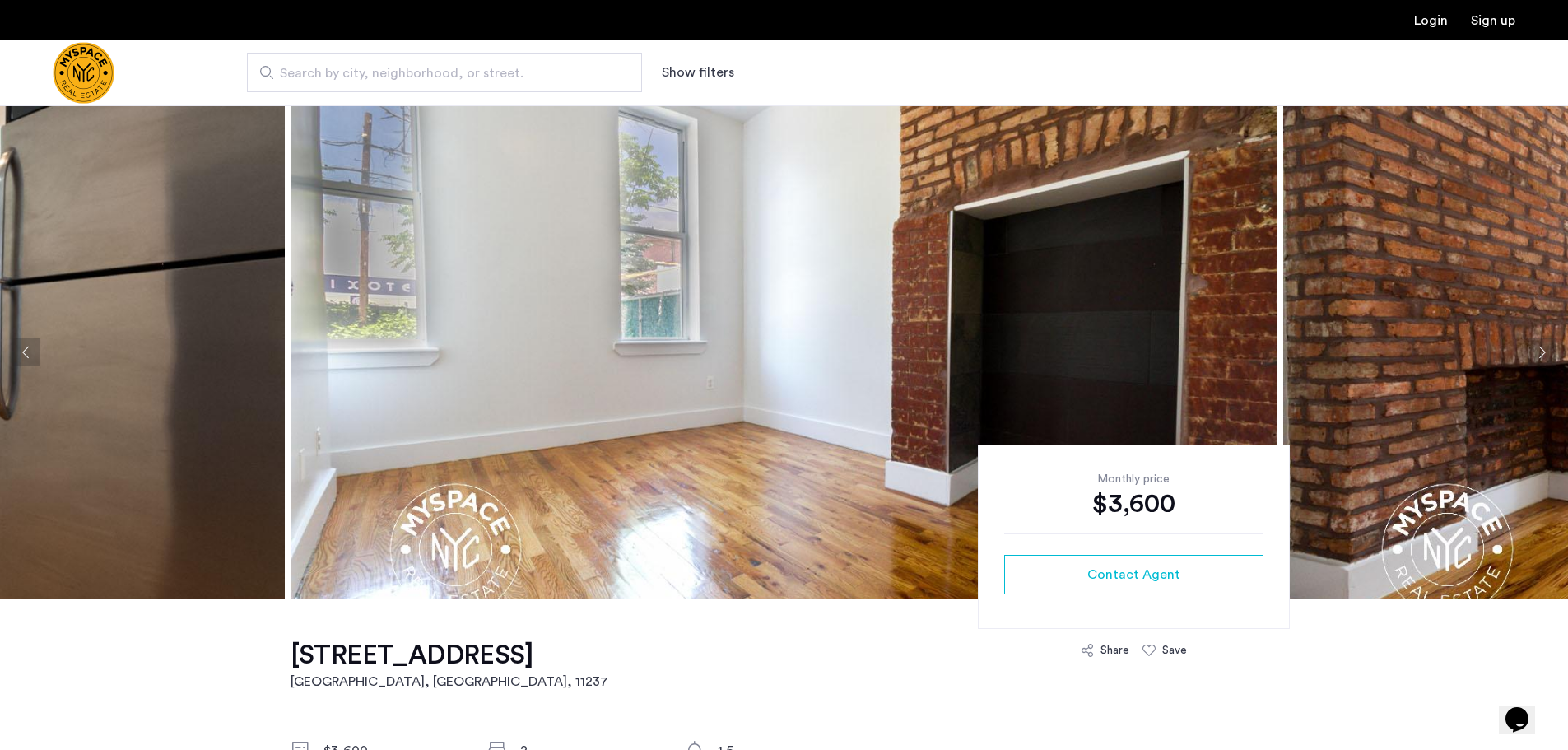
click at [1541, 353] on button "Next apartment" at bounding box center [1542, 352] width 28 height 28
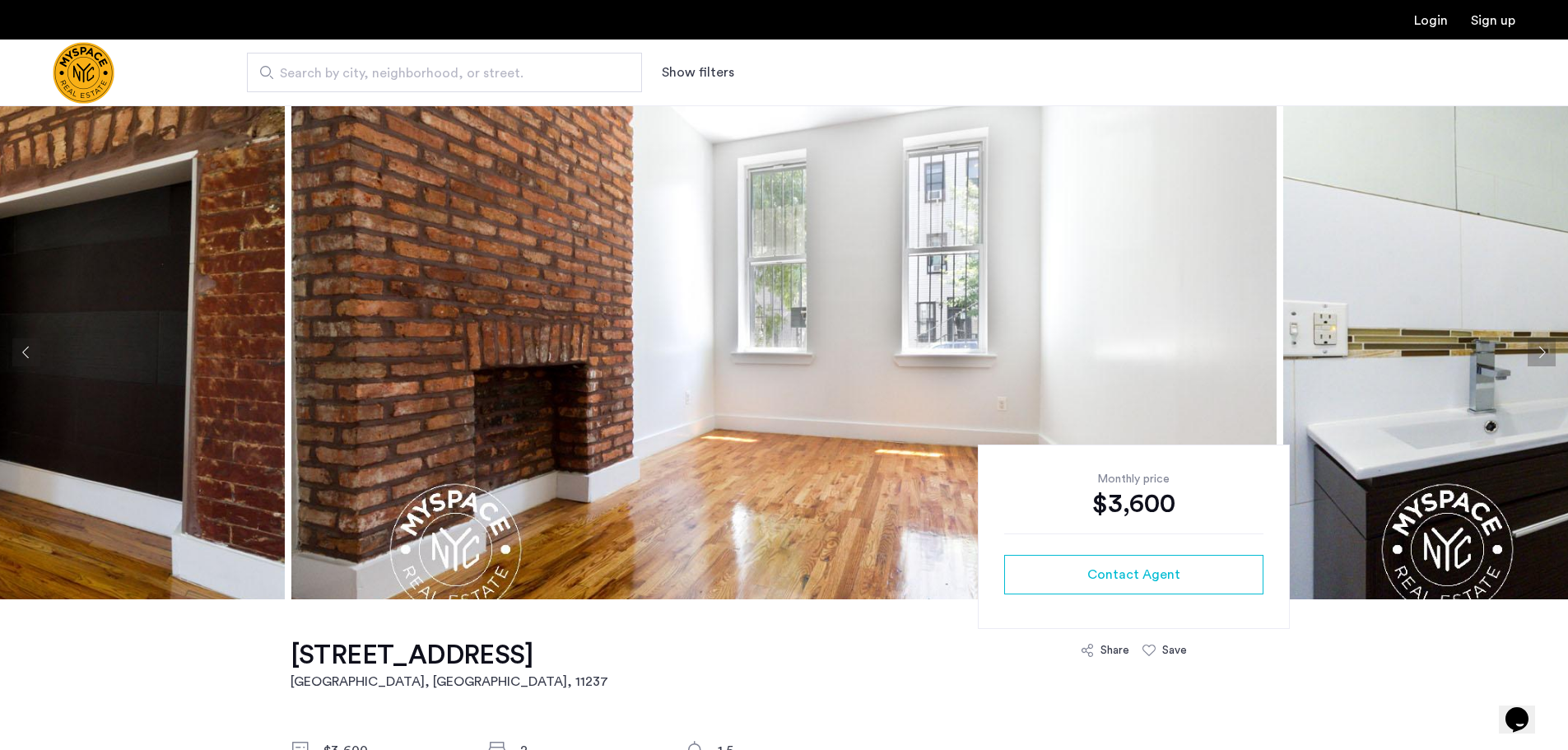
click at [1541, 353] on button "Next apartment" at bounding box center [1542, 352] width 28 height 28
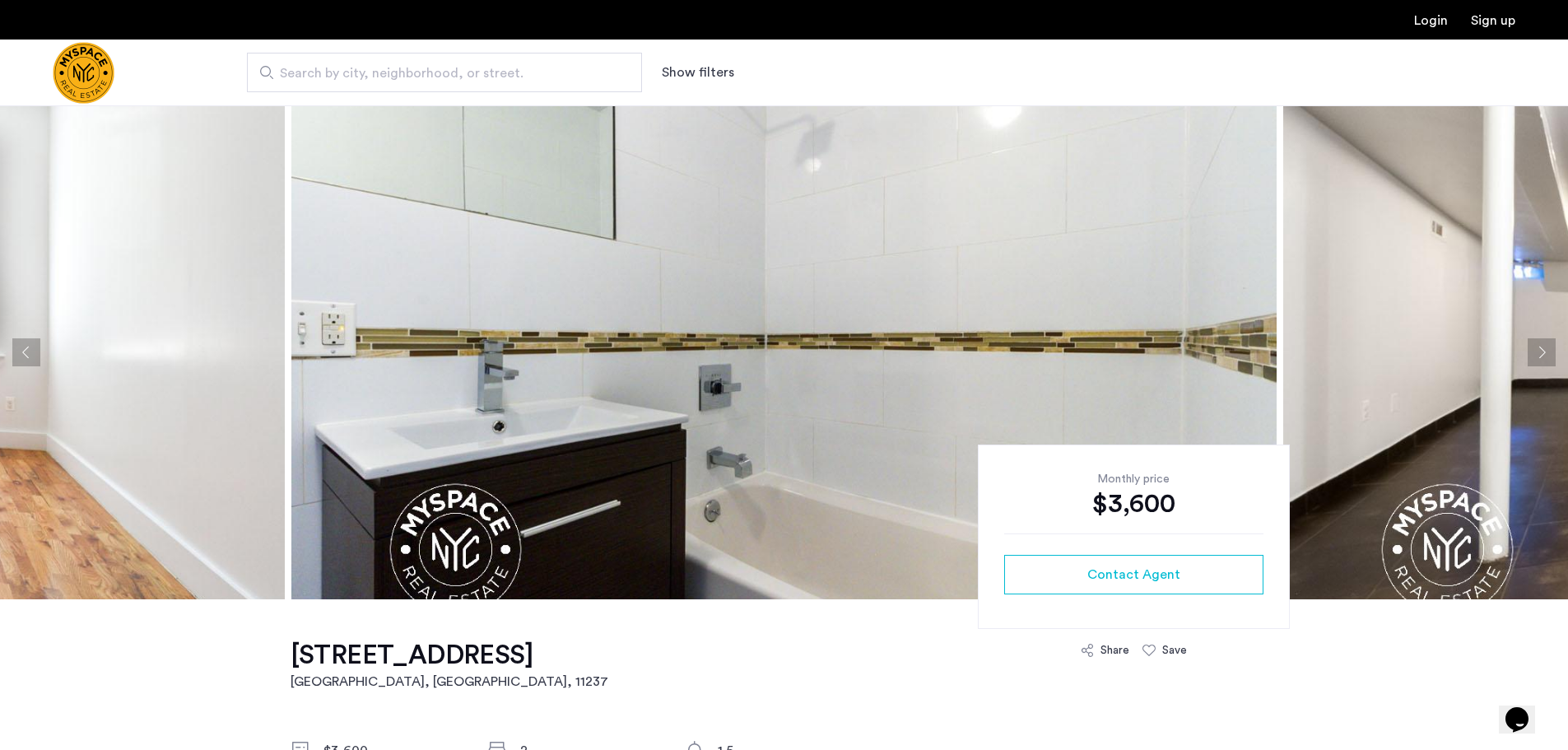
click at [1541, 353] on button "Next apartment" at bounding box center [1542, 352] width 28 height 28
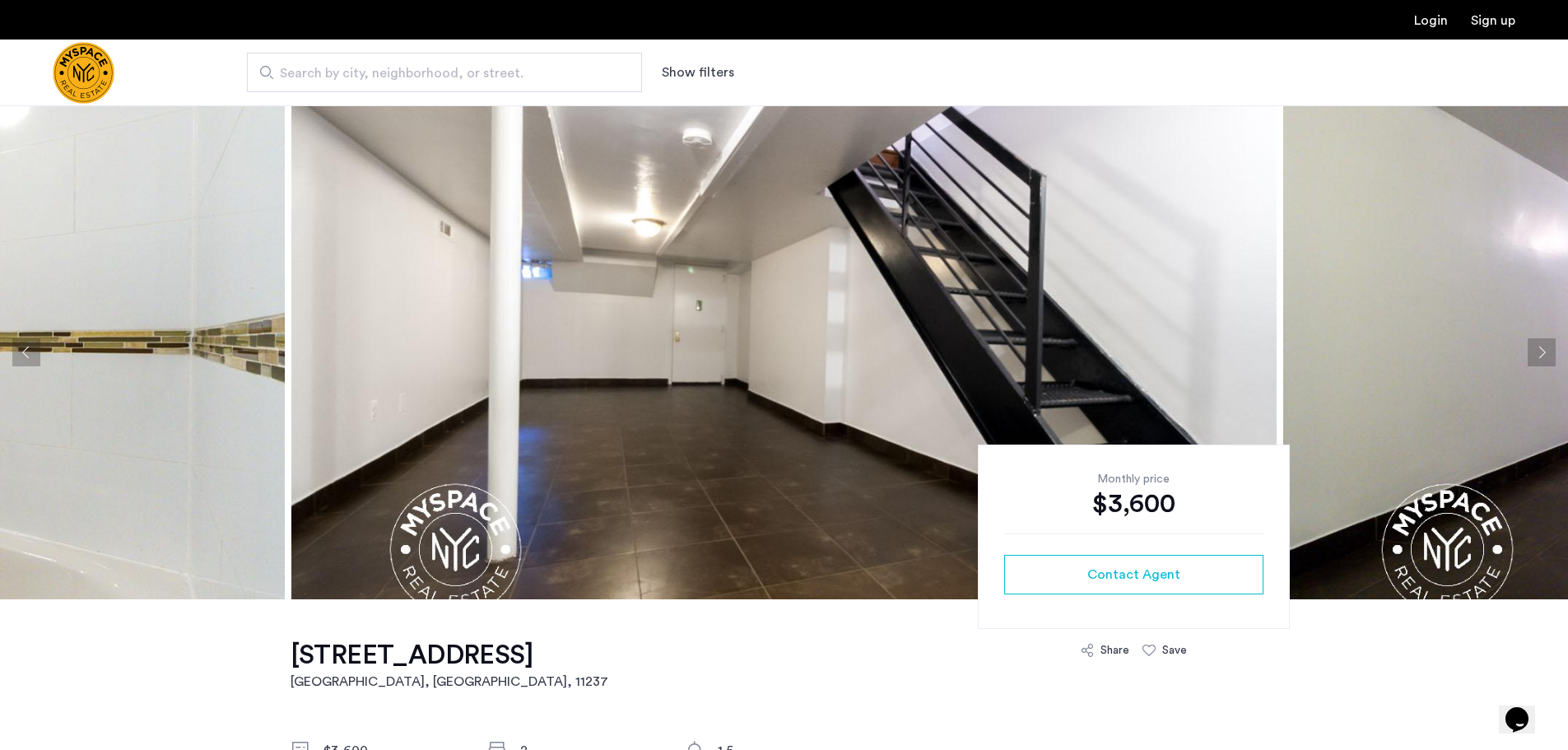
click at [1540, 353] on button "Next apartment" at bounding box center [1542, 352] width 28 height 28
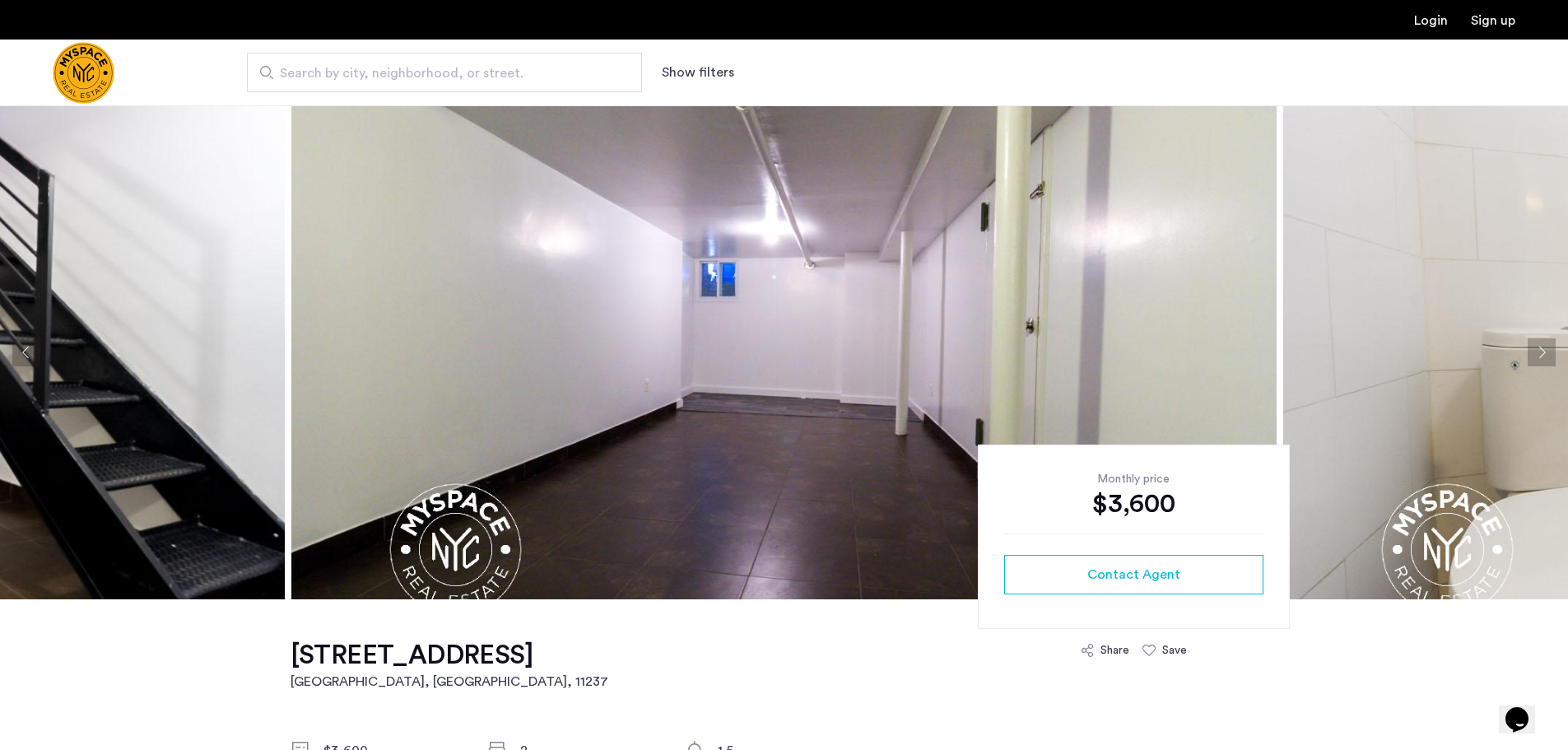
click at [1540, 353] on button "Next apartment" at bounding box center [1542, 352] width 28 height 28
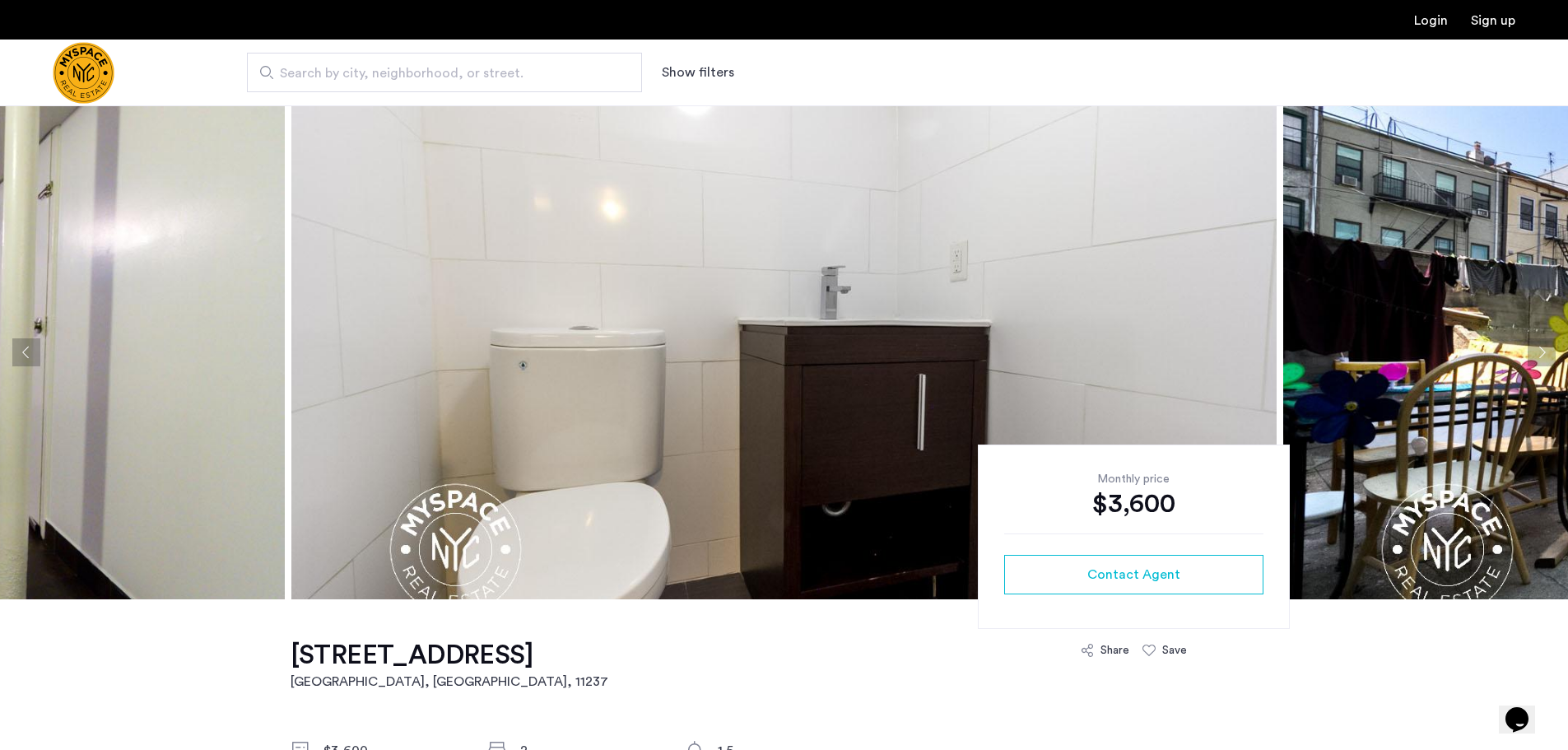
click at [1540, 353] on button "Next apartment" at bounding box center [1542, 352] width 28 height 28
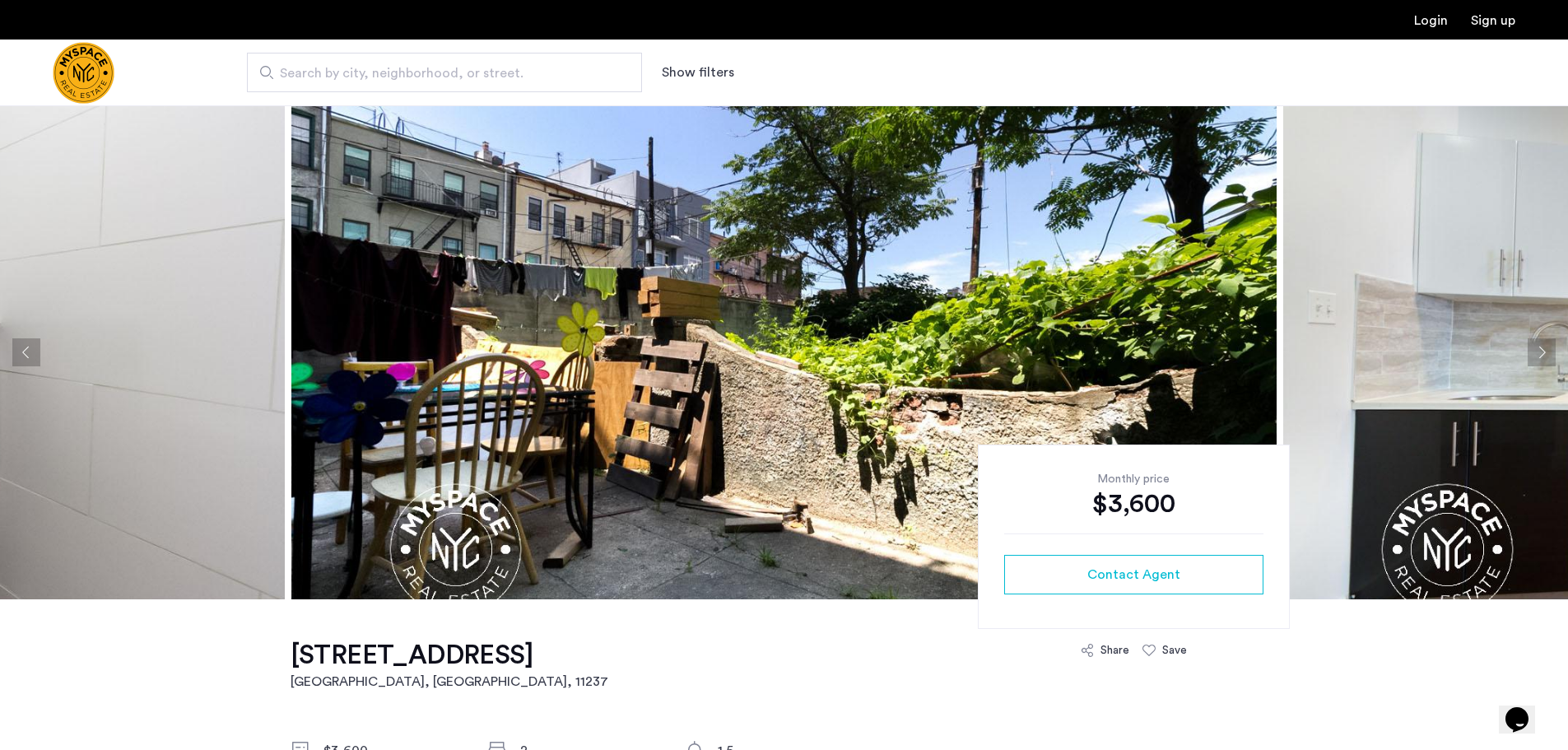
click at [1540, 353] on button "Next apartment" at bounding box center [1542, 352] width 28 height 28
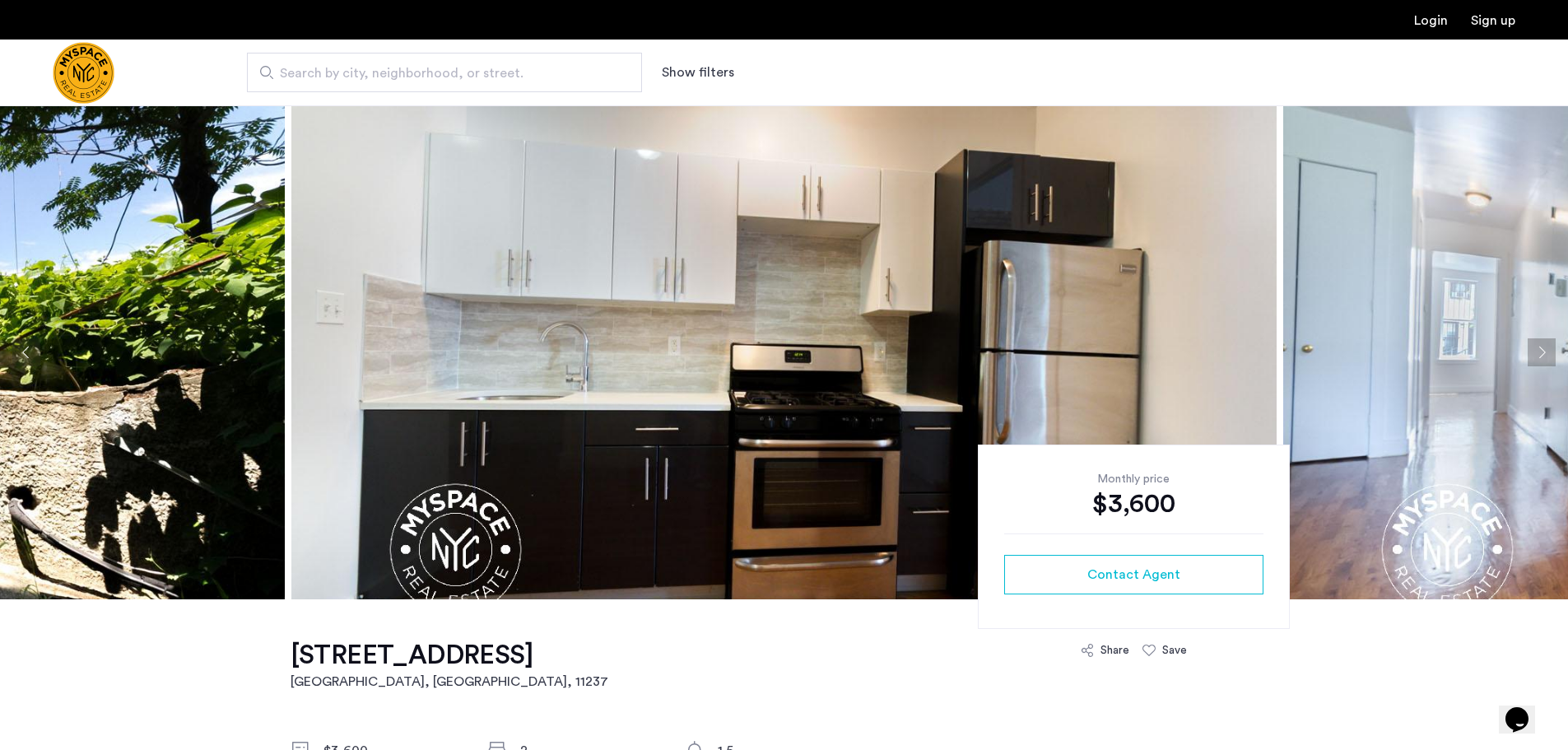
click at [1528, 338] on button "Next apartment" at bounding box center [1542, 352] width 28 height 28
